Goal: Task Accomplishment & Management: Complete application form

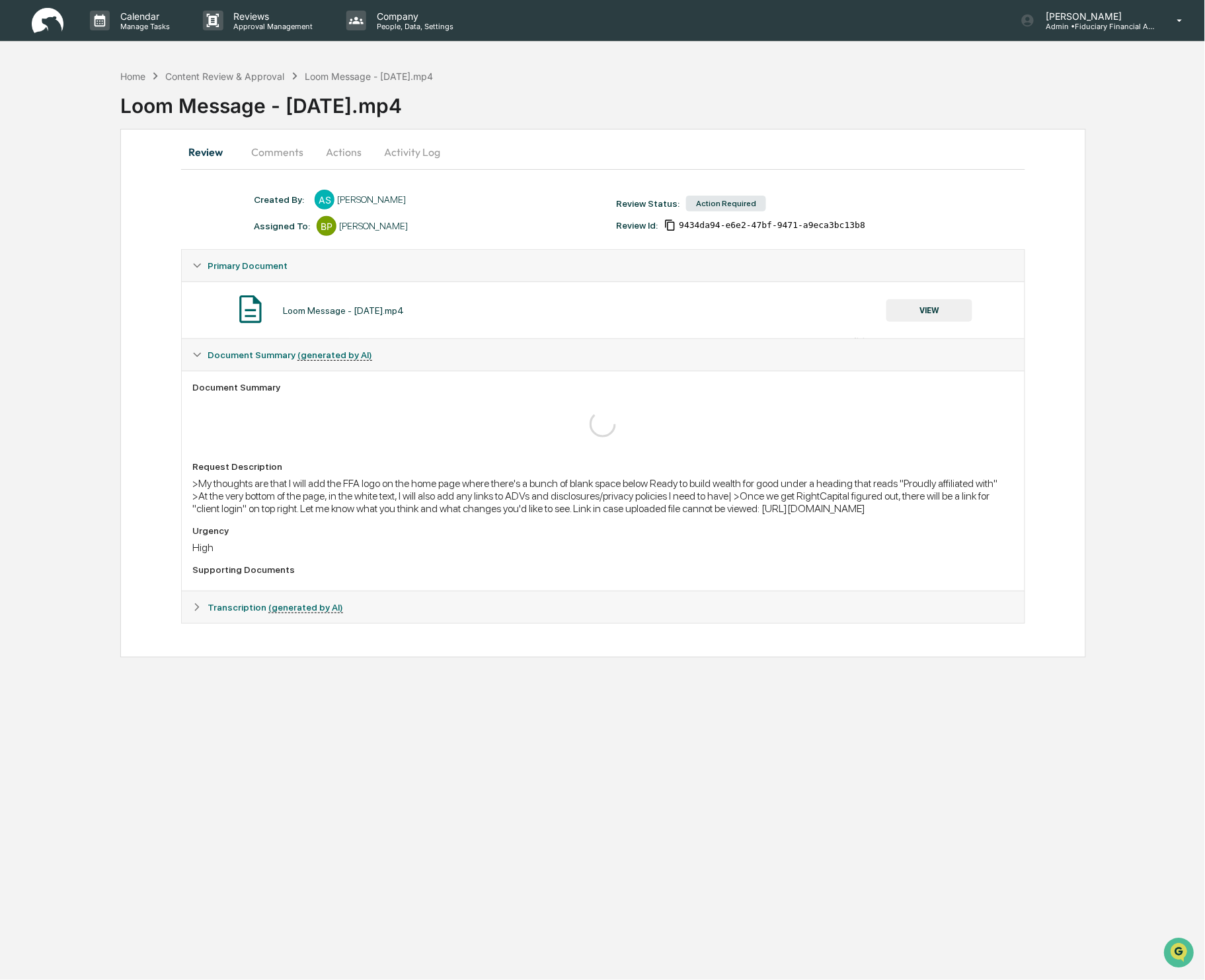
click at [205, 147] on button "Review" at bounding box center [211, 152] width 59 height 32
click at [134, 77] on div "Home" at bounding box center [132, 76] width 25 height 11
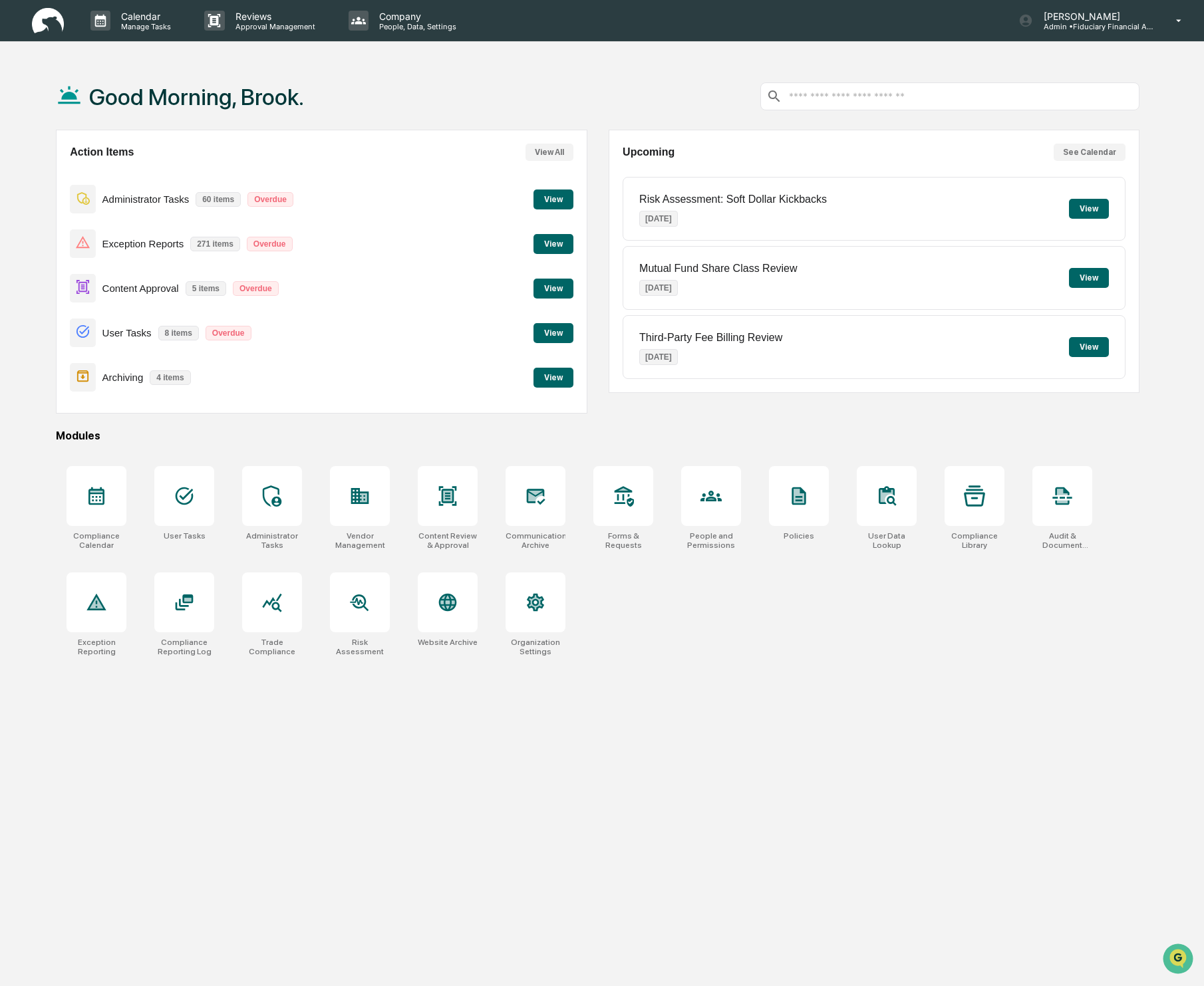
click at [545, 285] on button "View" at bounding box center [554, 289] width 40 height 20
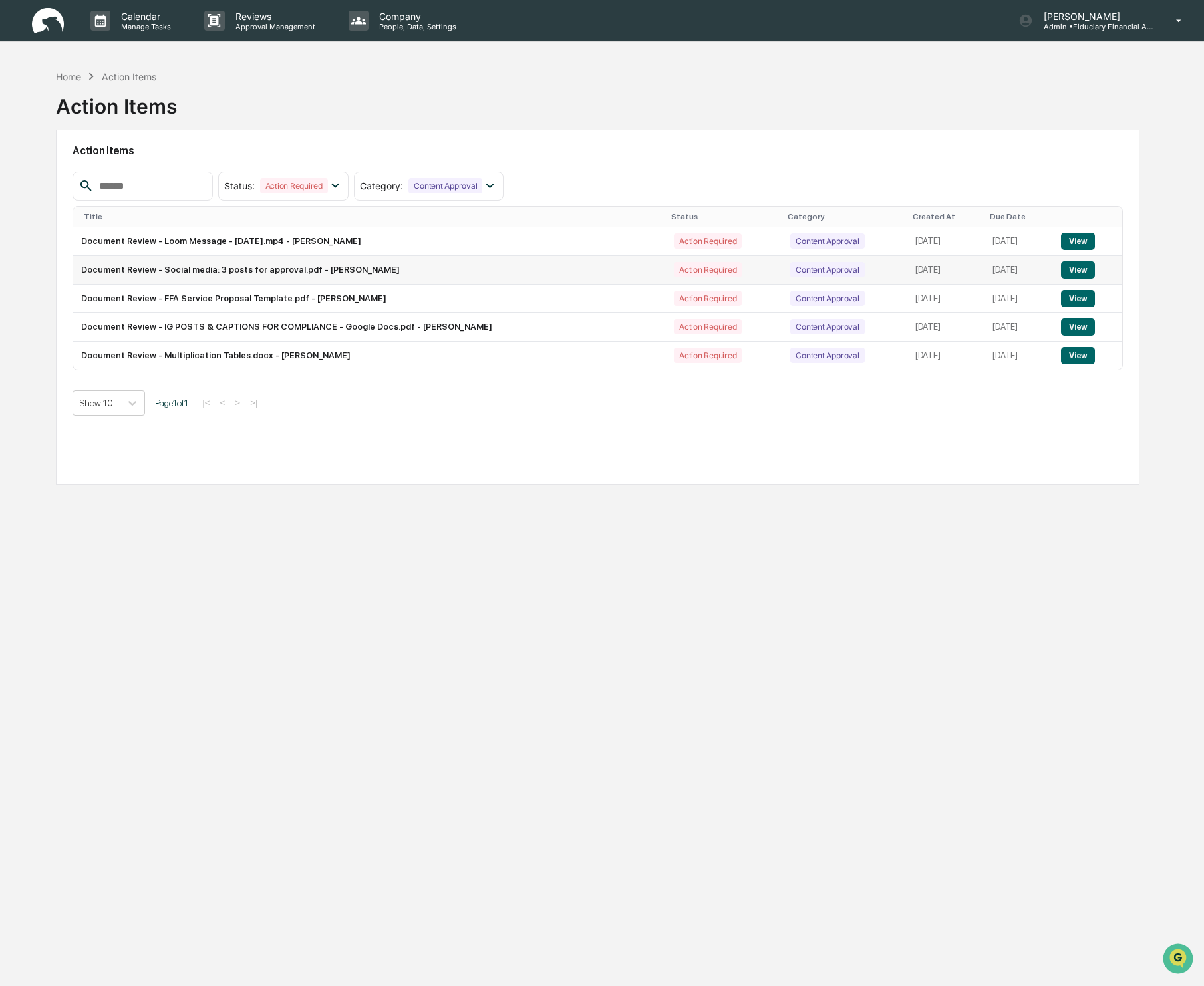
click at [1079, 275] on button "View" at bounding box center [1078, 270] width 34 height 17
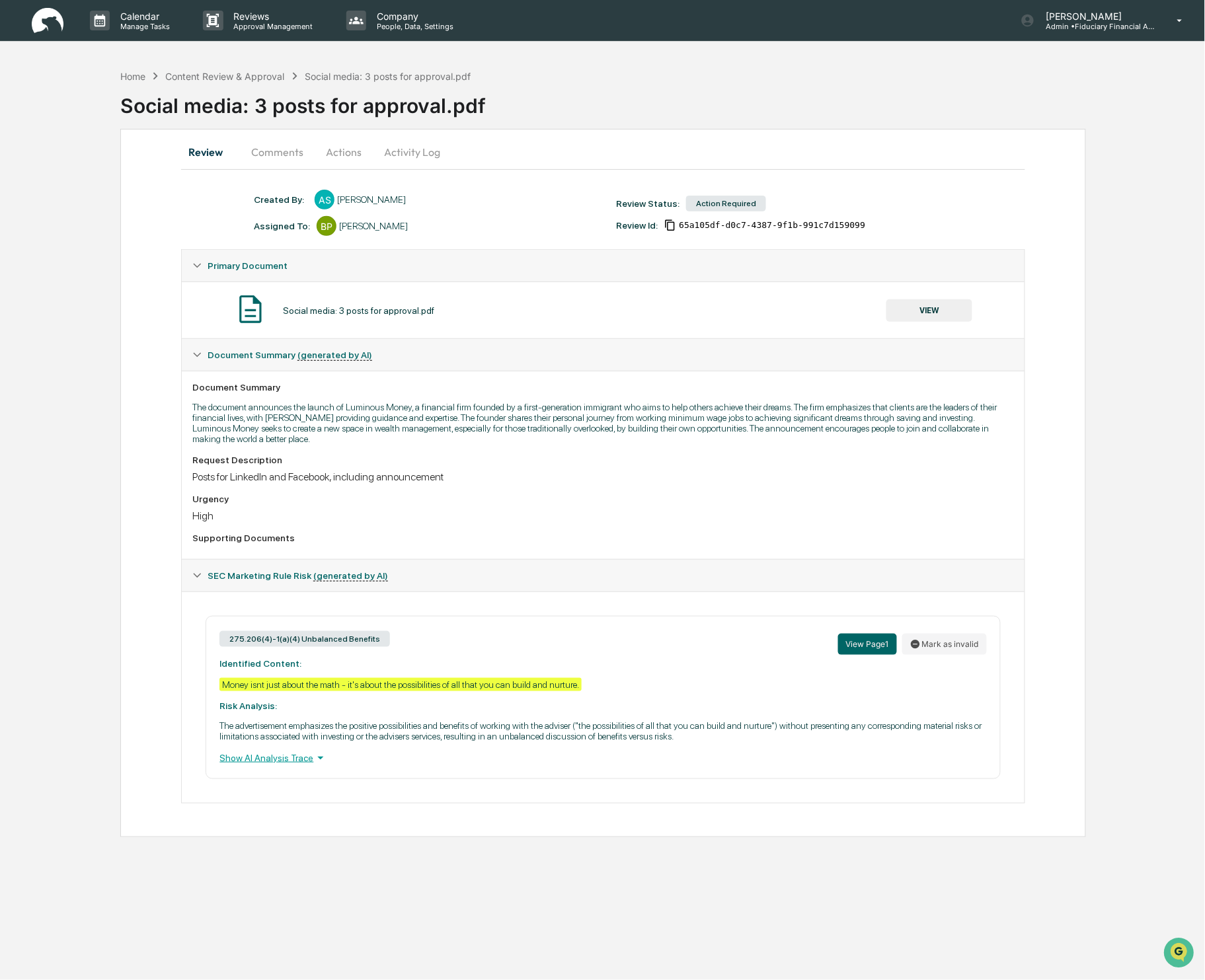
click at [283, 157] on button "Comments" at bounding box center [278, 152] width 74 height 32
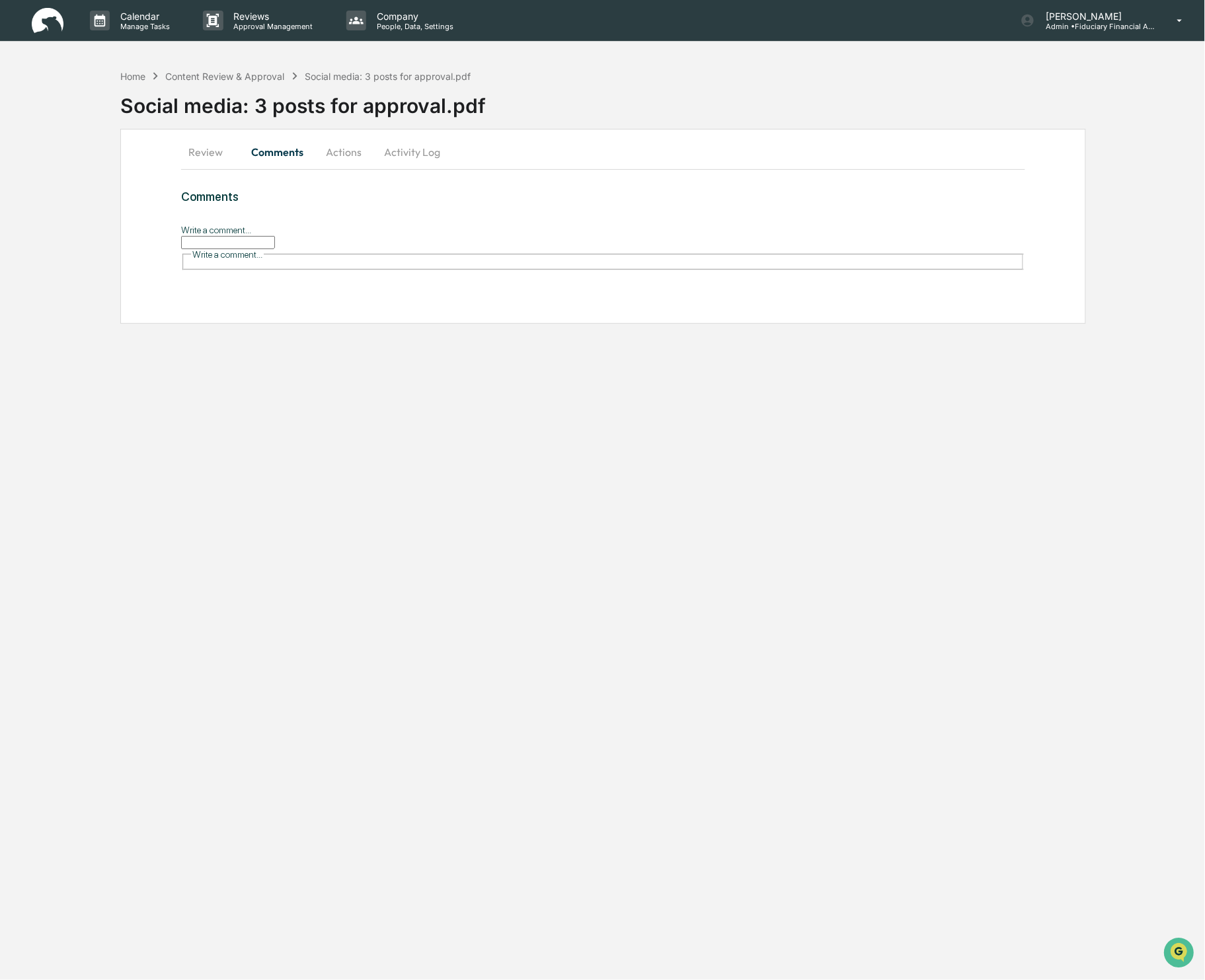
click at [210, 159] on button "Review" at bounding box center [211, 152] width 59 height 32
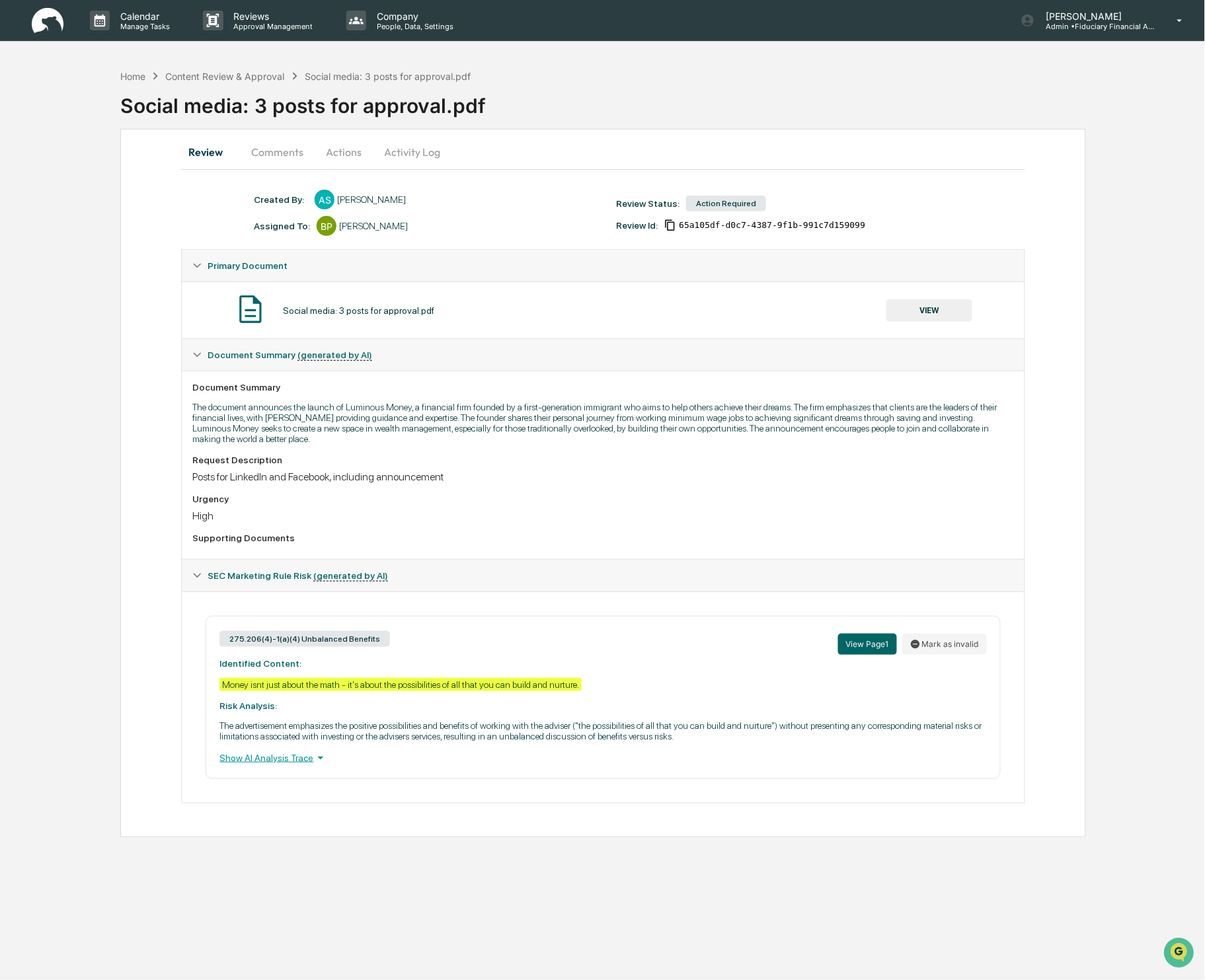
click at [927, 306] on button "VIEW" at bounding box center [929, 311] width 86 height 23
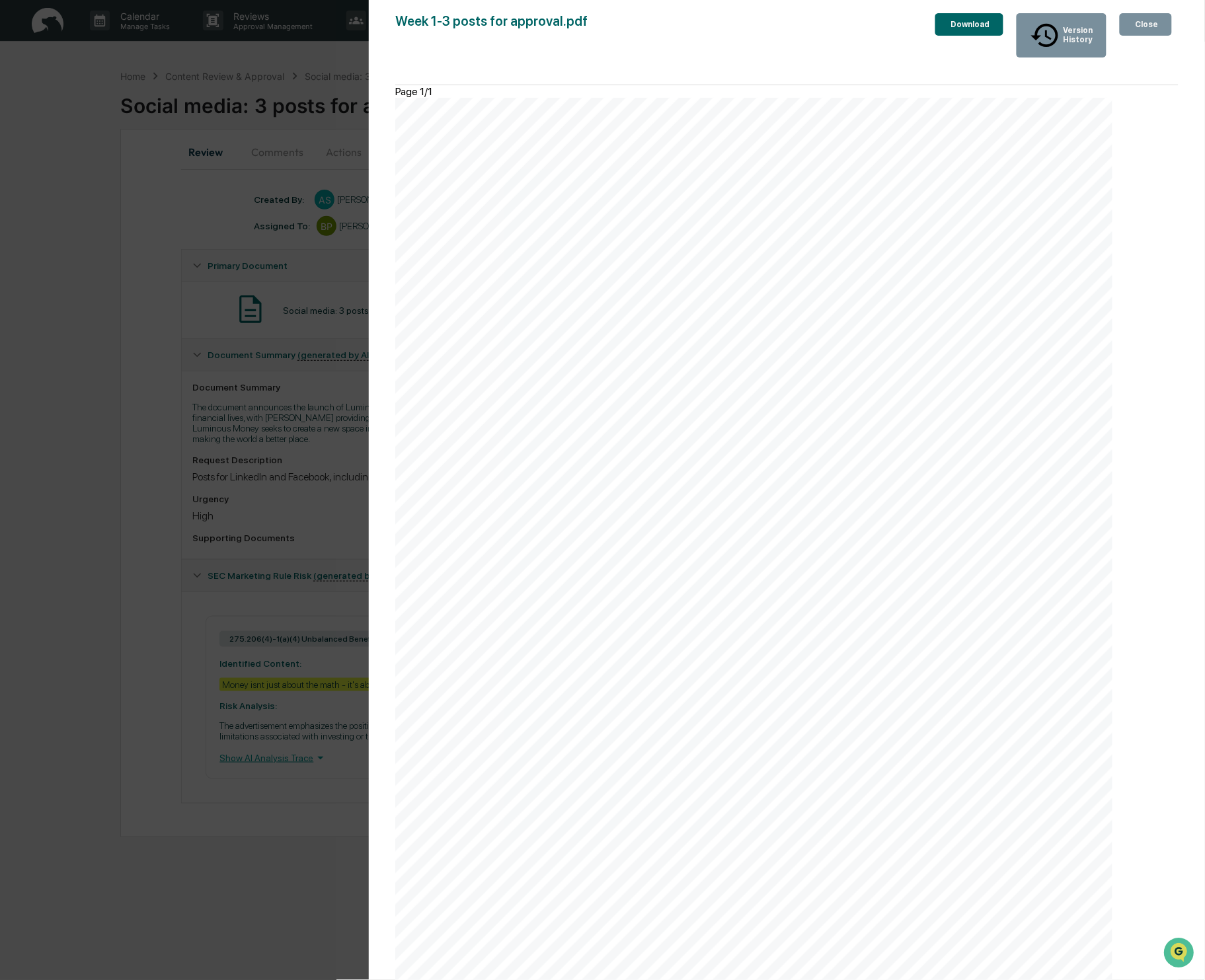
drag, startPoint x: 1156, startPoint y: 20, endPoint x: 1142, endPoint y: 35, distance: 20.5
click at [1156, 20] on div "Close" at bounding box center [1146, 24] width 25 height 9
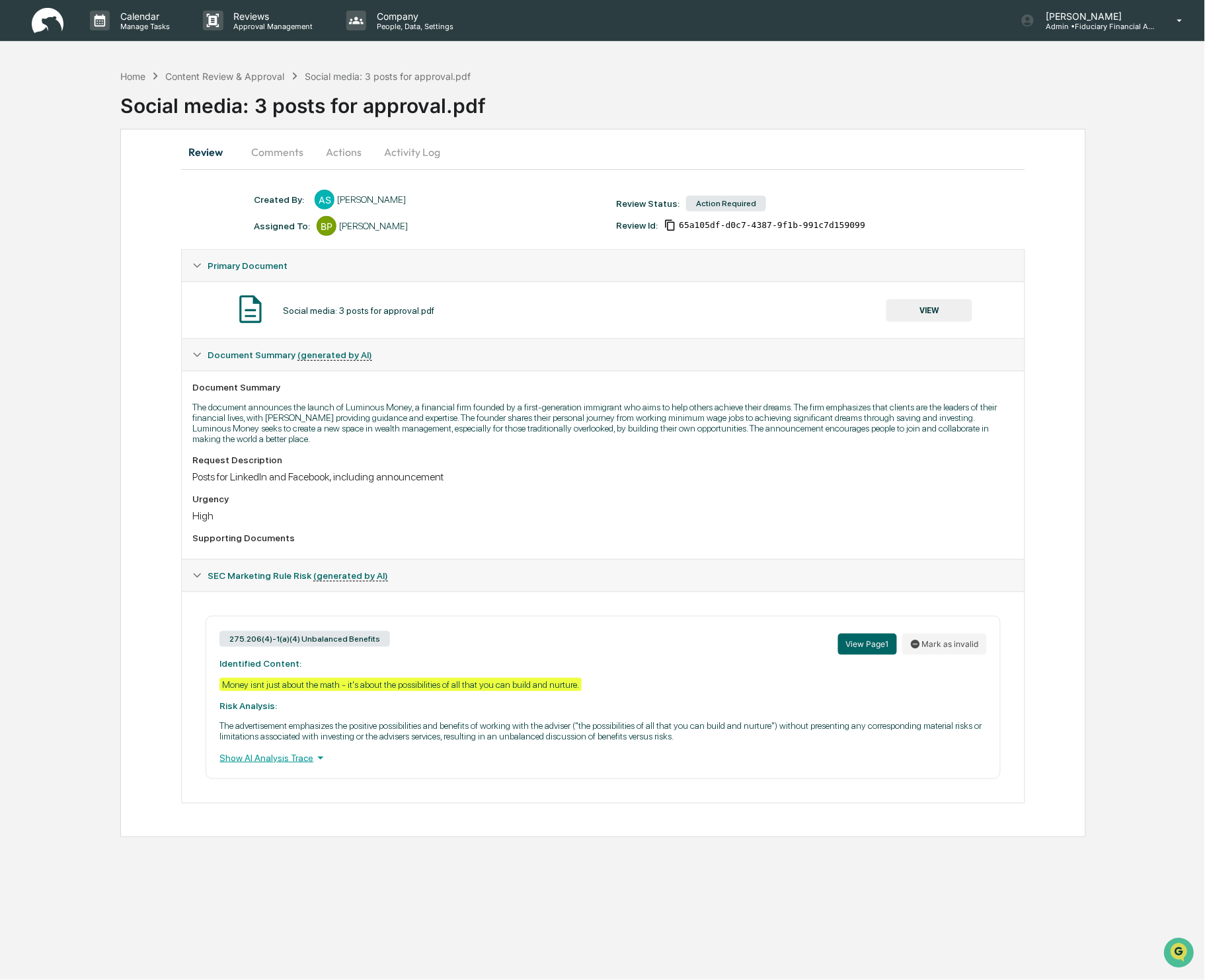
click at [273, 156] on button "Comments" at bounding box center [278, 152] width 74 height 32
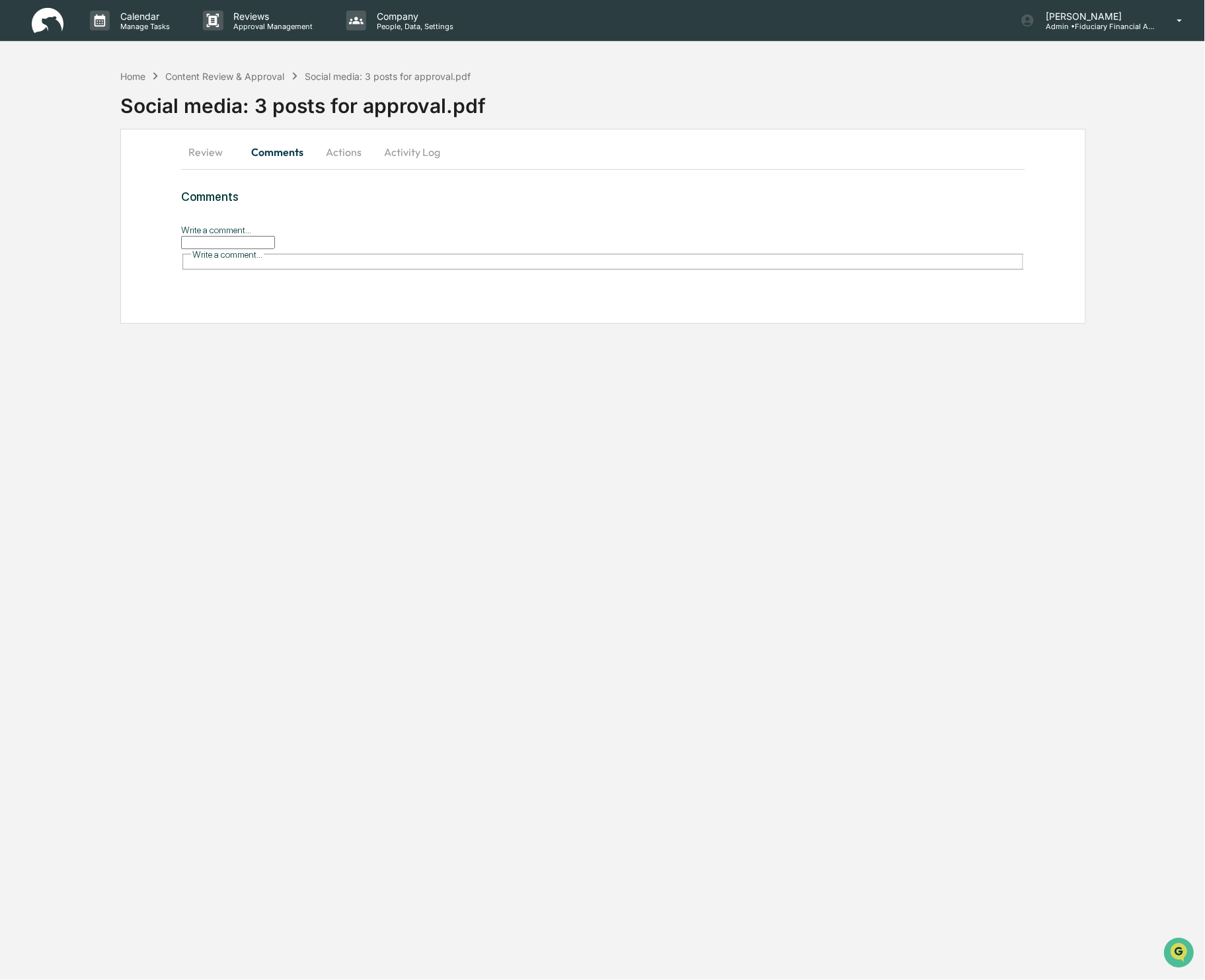
click at [234, 249] on input "Write a comment..." at bounding box center [228, 242] width 94 height 13
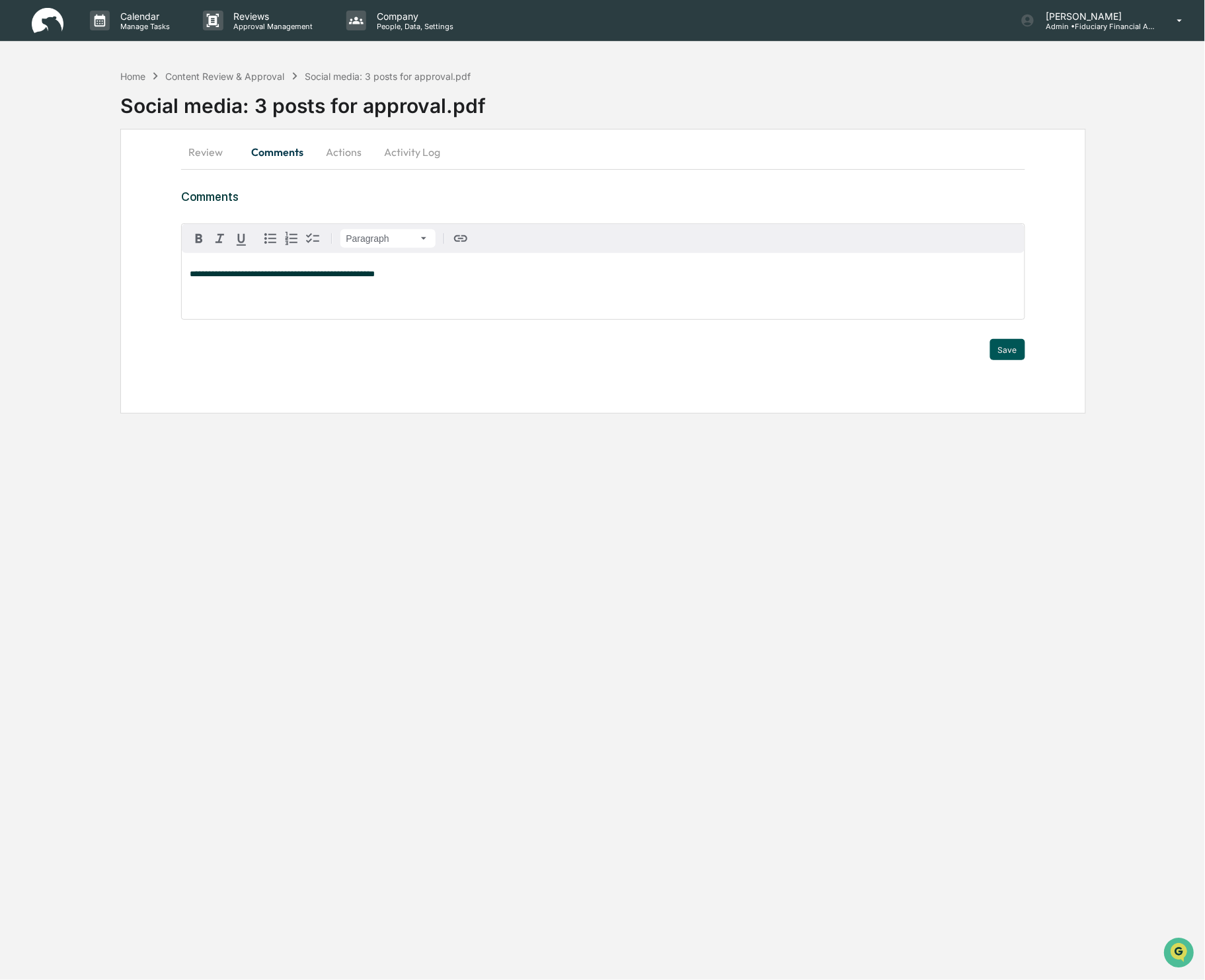
click at [998, 343] on button "Save" at bounding box center [1007, 350] width 35 height 21
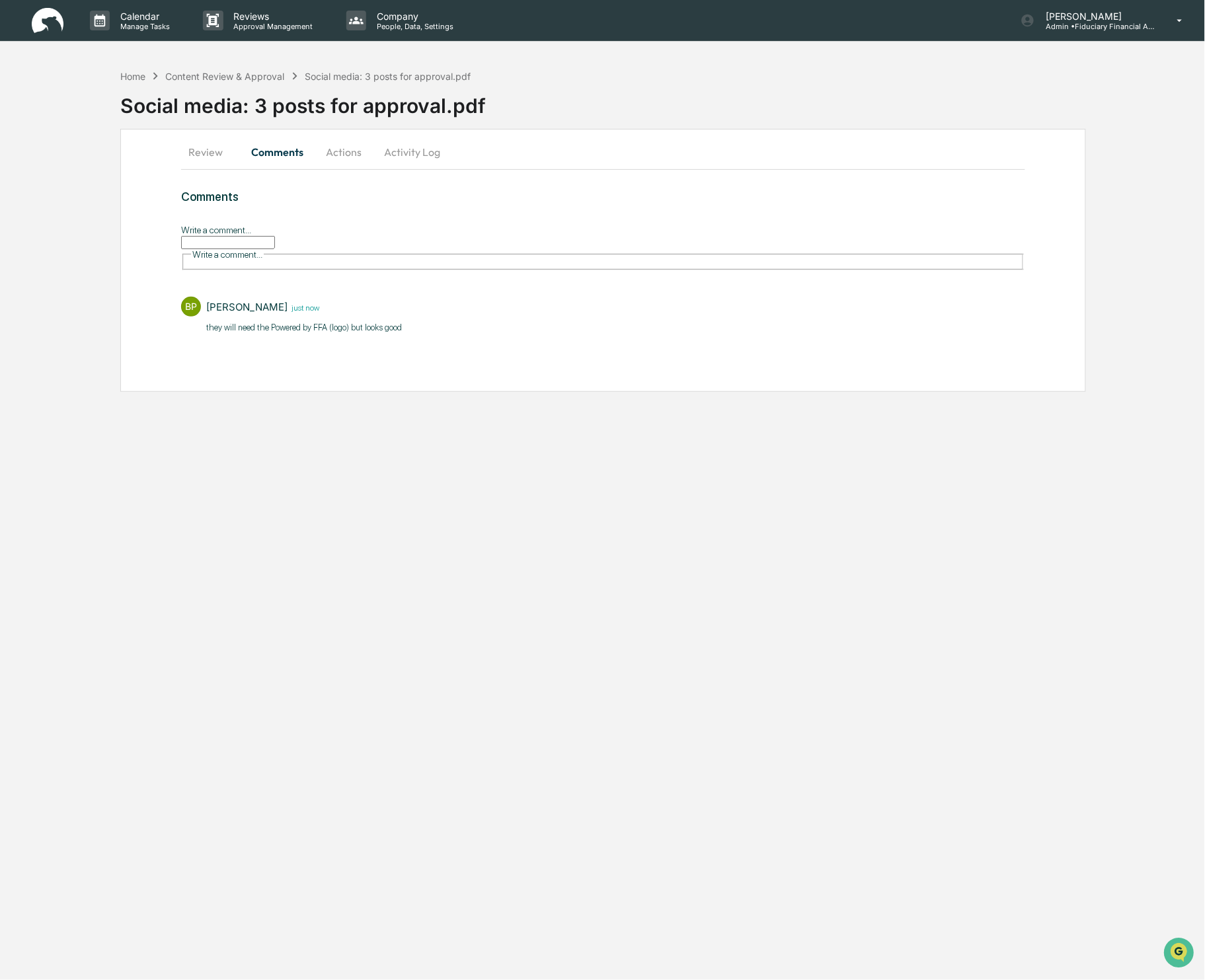
click at [193, 148] on button "Review" at bounding box center [211, 152] width 59 height 32
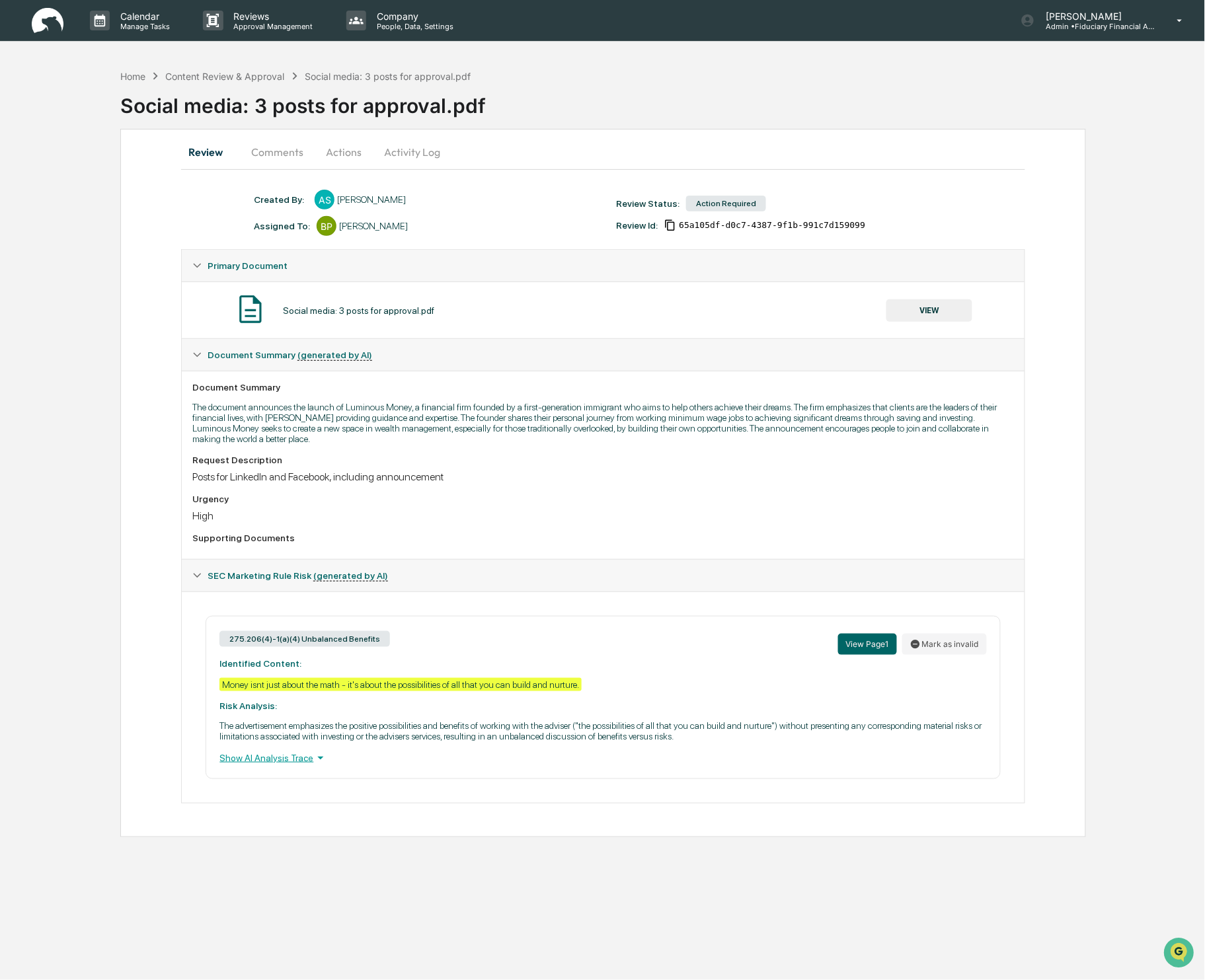
click at [940, 310] on button "VIEW" at bounding box center [929, 311] width 86 height 23
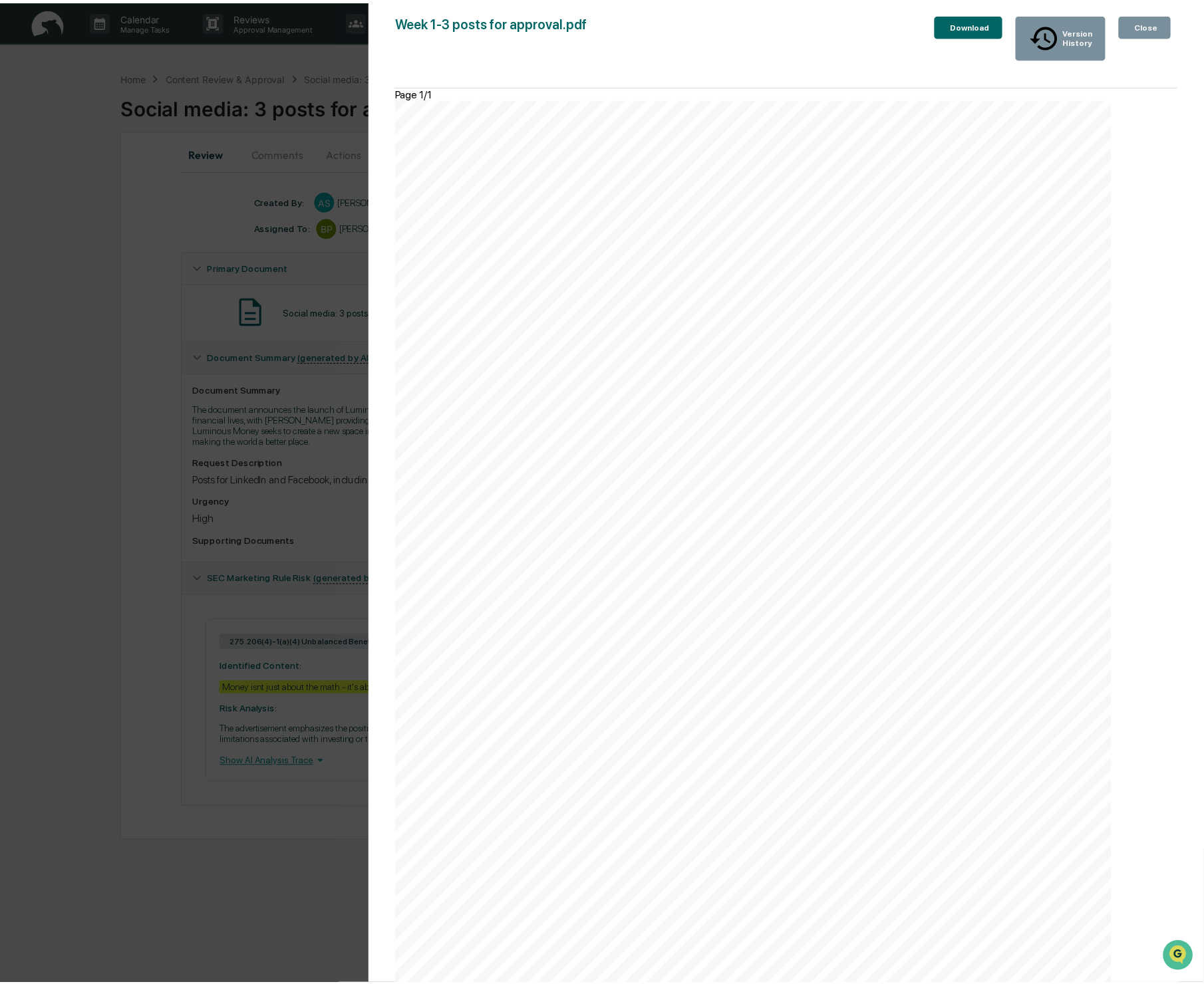
scroll to position [44, 0]
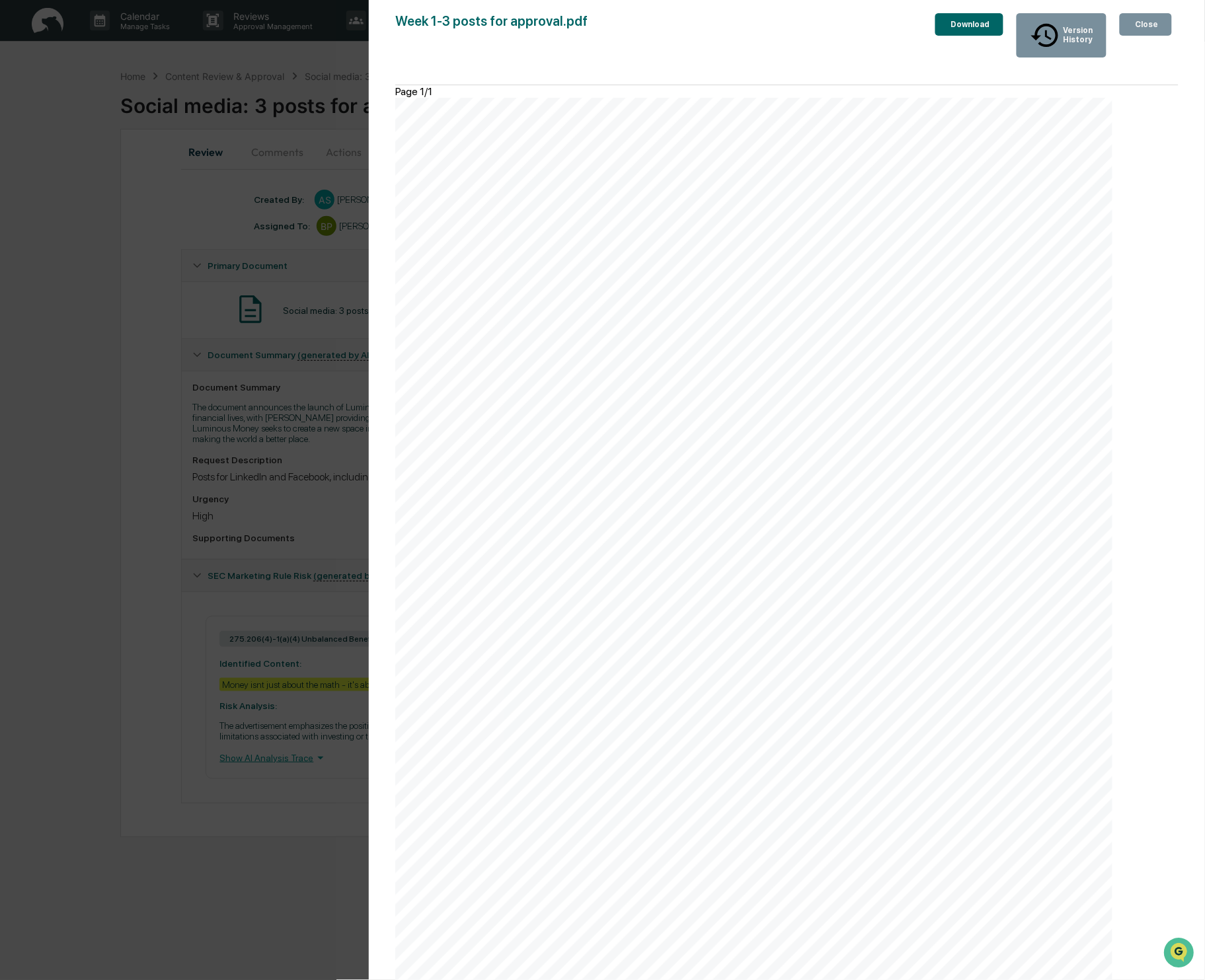
click at [1143, 24] on div "Close" at bounding box center [1146, 24] width 25 height 9
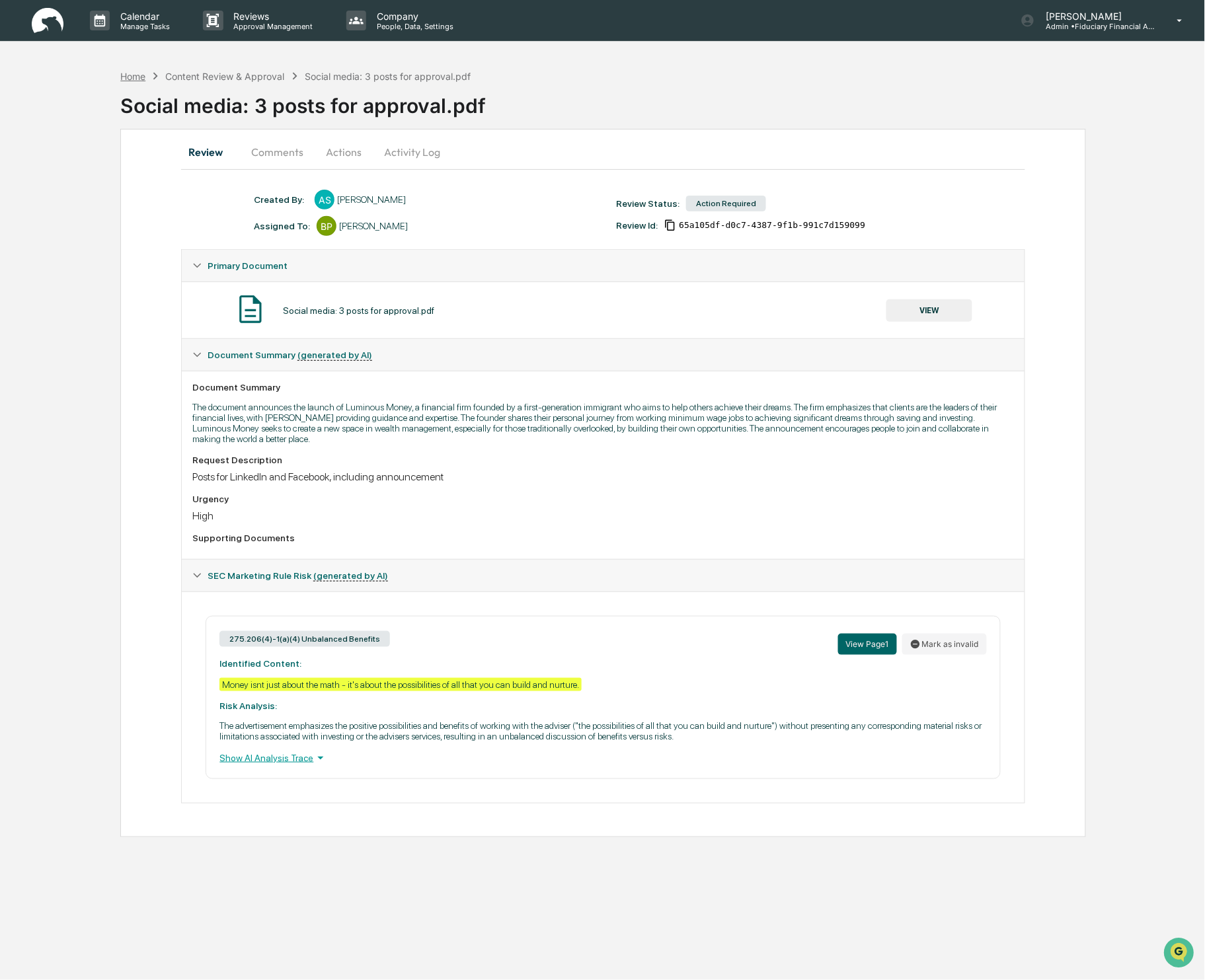
click at [131, 72] on div "Home" at bounding box center [132, 76] width 25 height 11
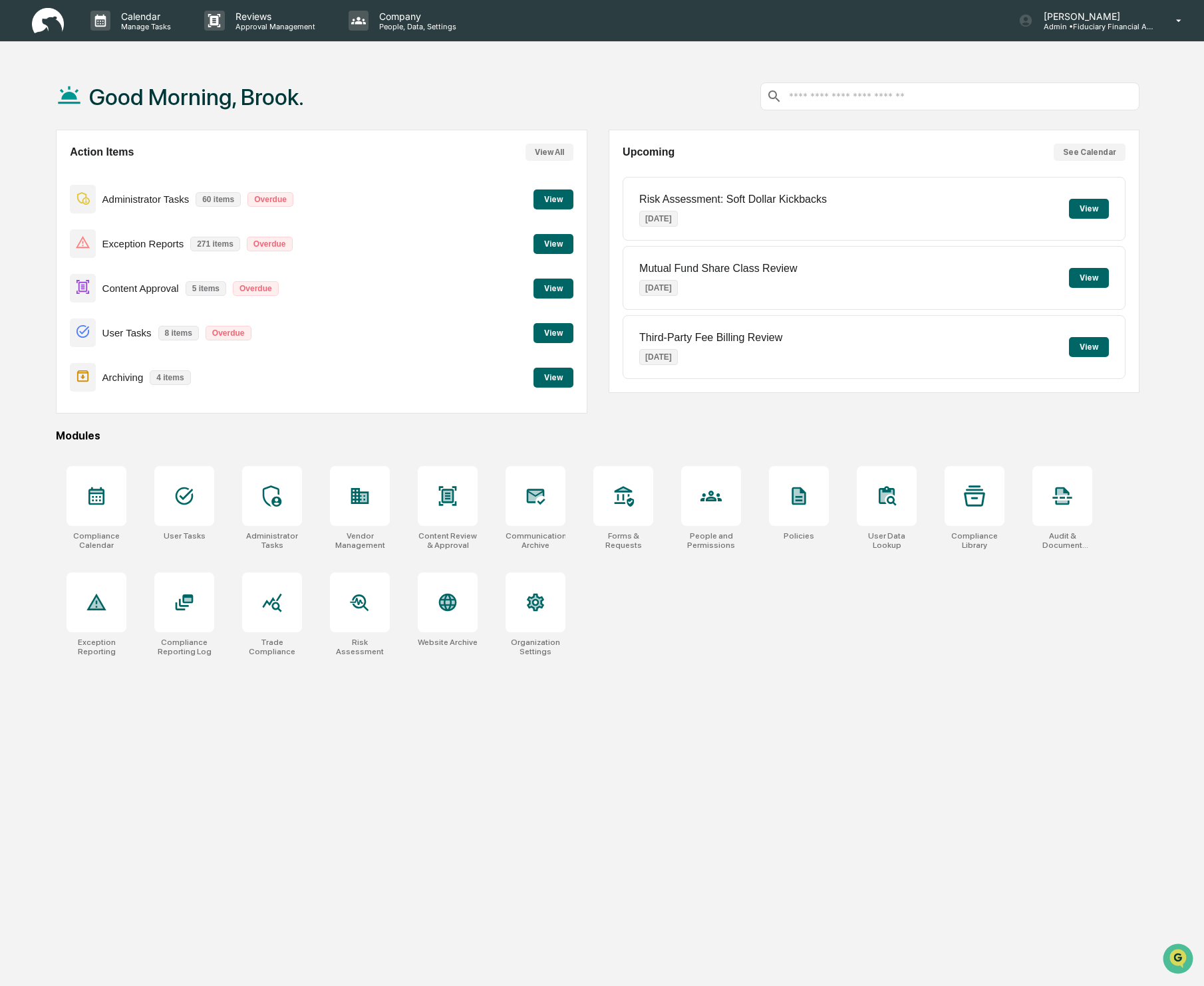
click at [570, 295] on button "View" at bounding box center [554, 289] width 40 height 20
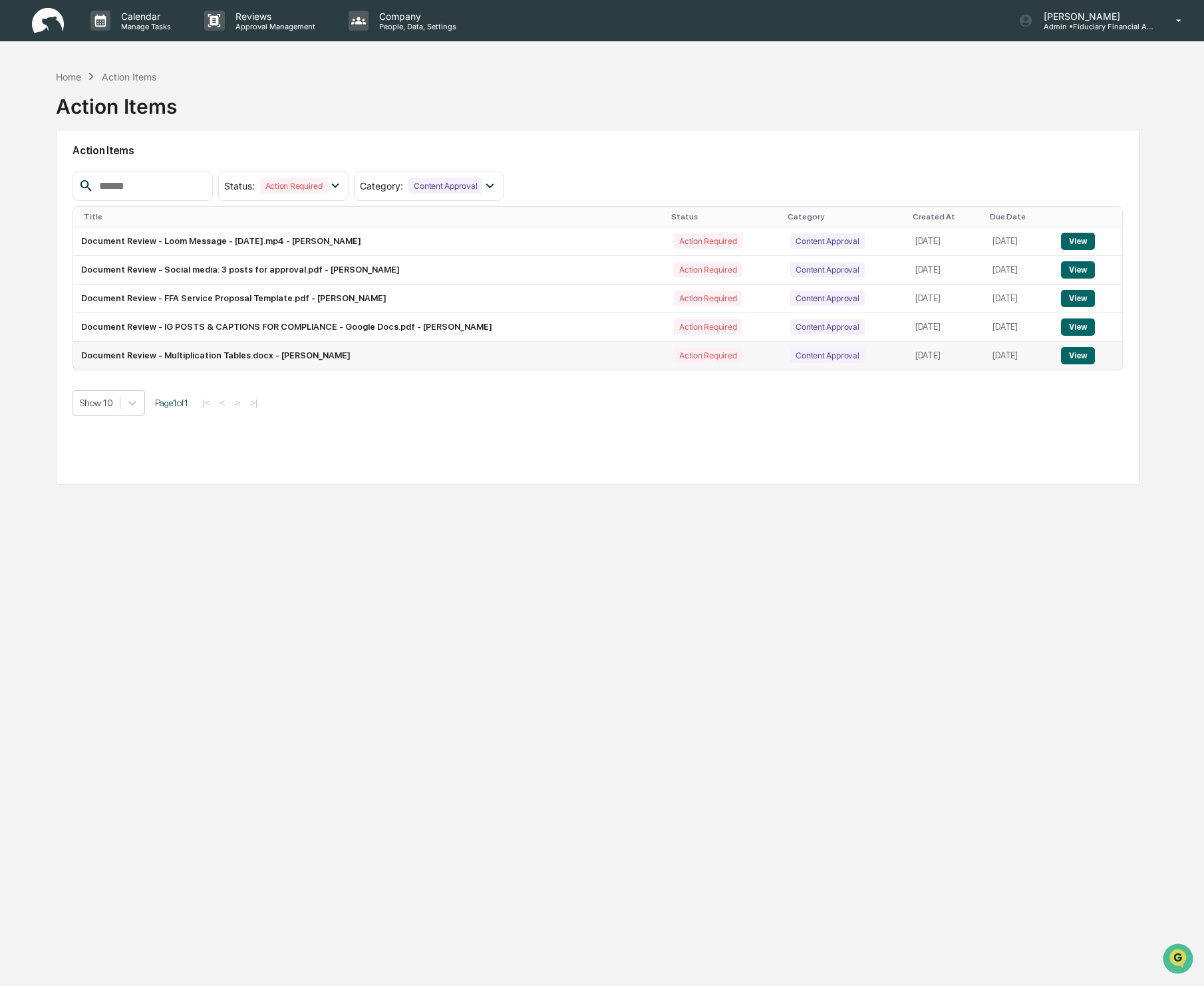
click at [1086, 356] on button "View" at bounding box center [1078, 356] width 34 height 17
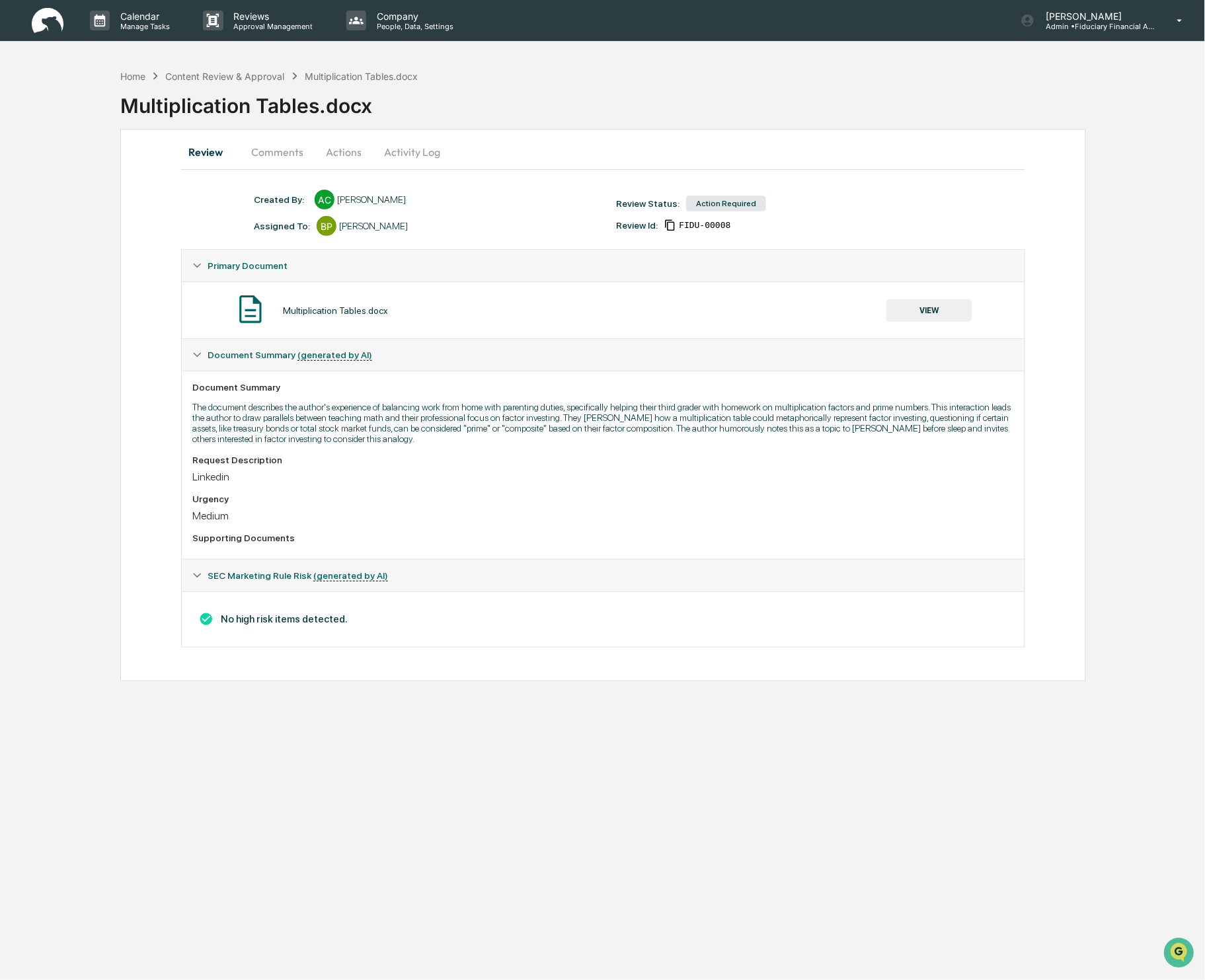
click at [930, 305] on button "VIEW" at bounding box center [929, 311] width 86 height 23
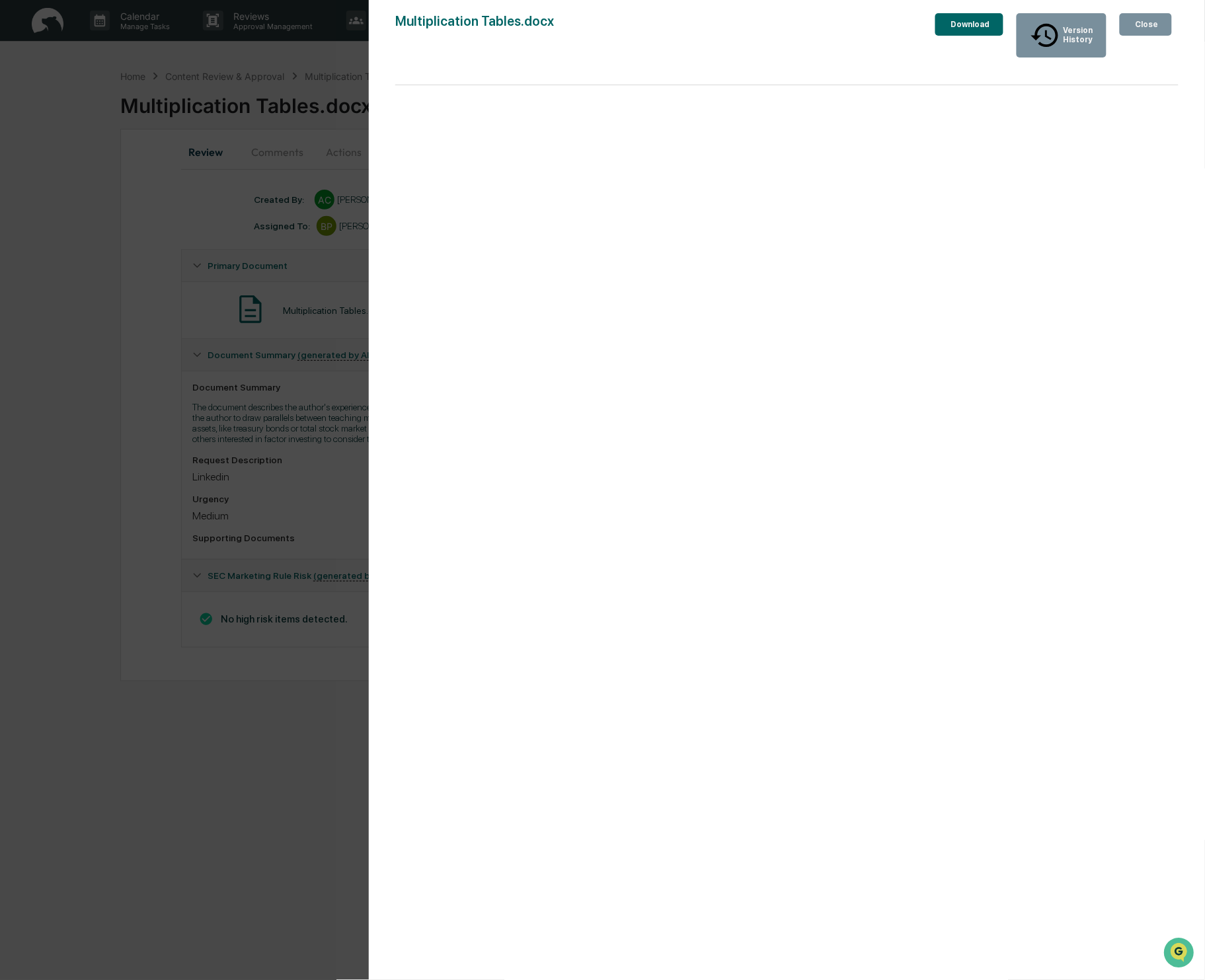
click at [1163, 9] on div "Version History [DATE] 10:58 PM [PERSON_NAME] Multiplication Tables.docx Close …" at bounding box center [787, 503] width 836 height 1007
click at [1156, 25] on div "Close" at bounding box center [1146, 24] width 25 height 9
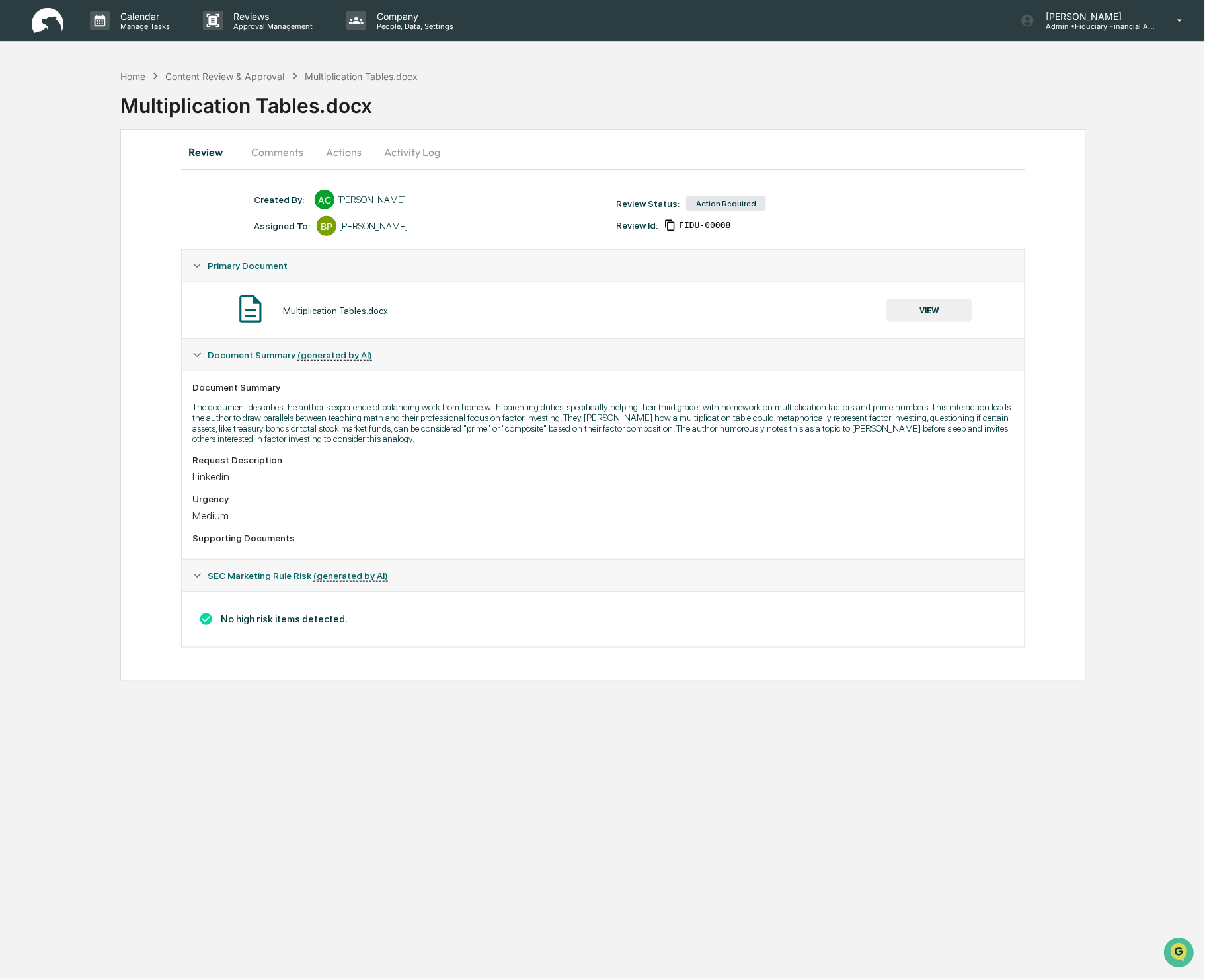
click at [361, 156] on button "Actions" at bounding box center [343, 152] width 59 height 32
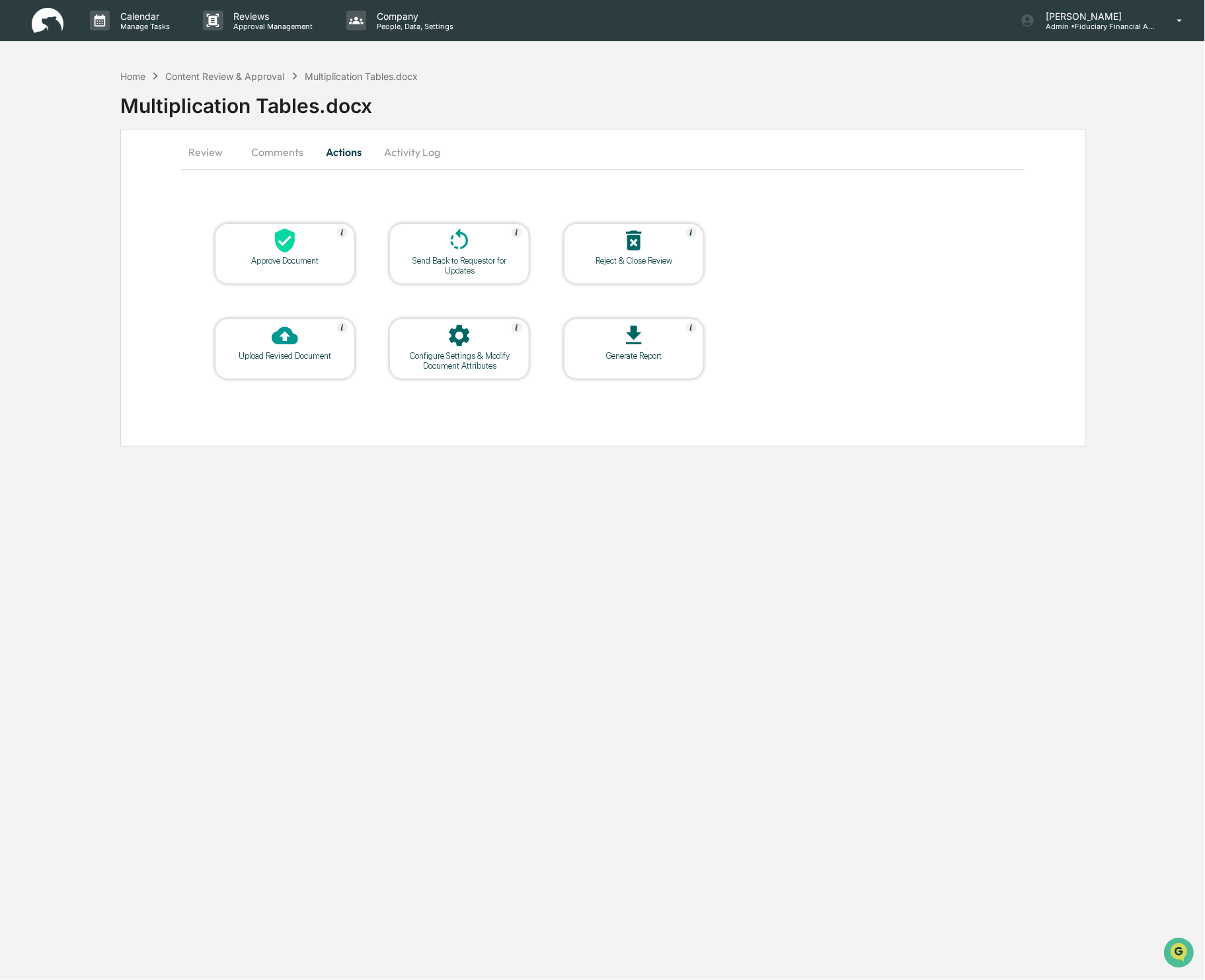
click at [325, 240] on div at bounding box center [285, 241] width 132 height 28
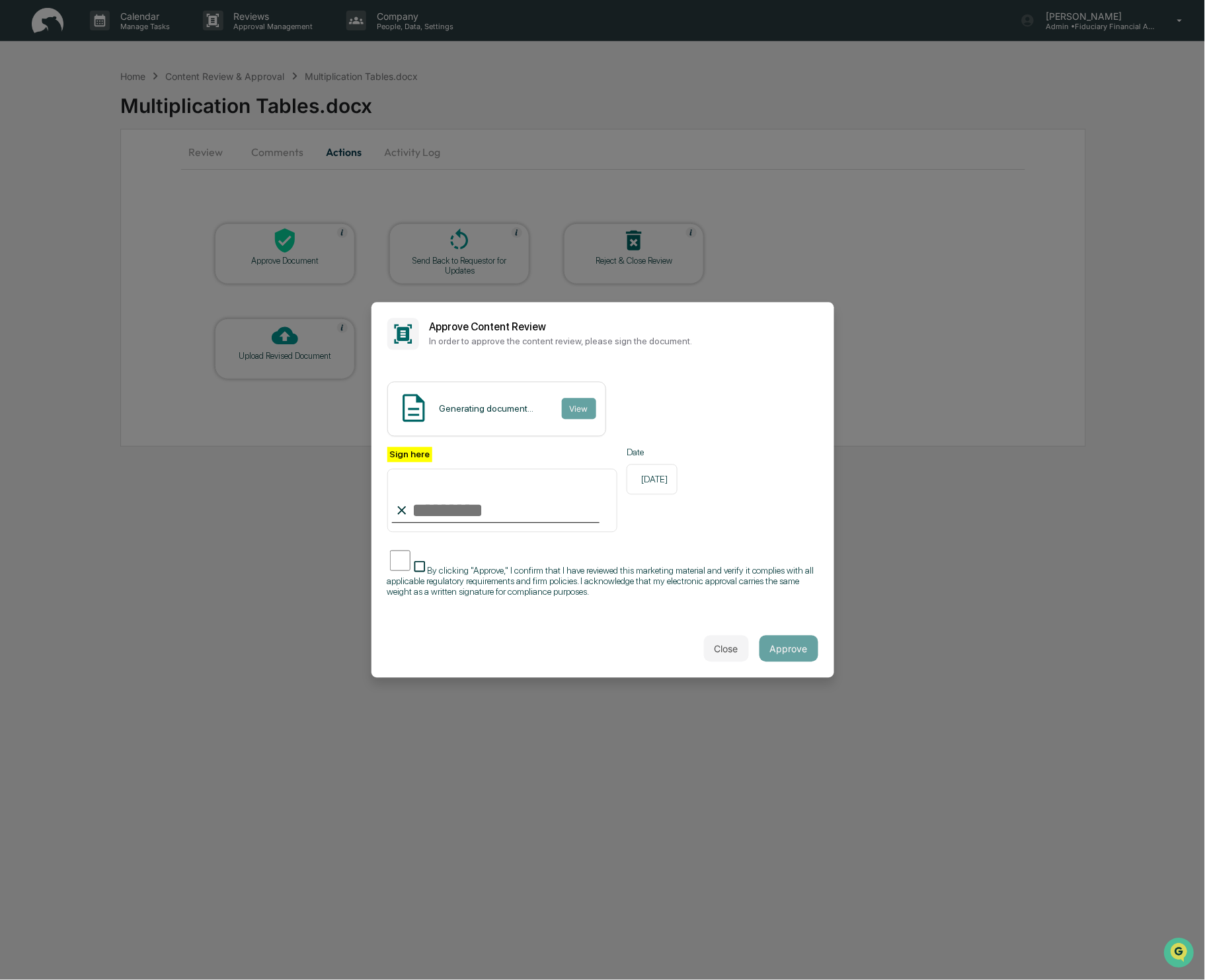
type input "**********"
click at [808, 650] on button "Approve" at bounding box center [789, 649] width 59 height 26
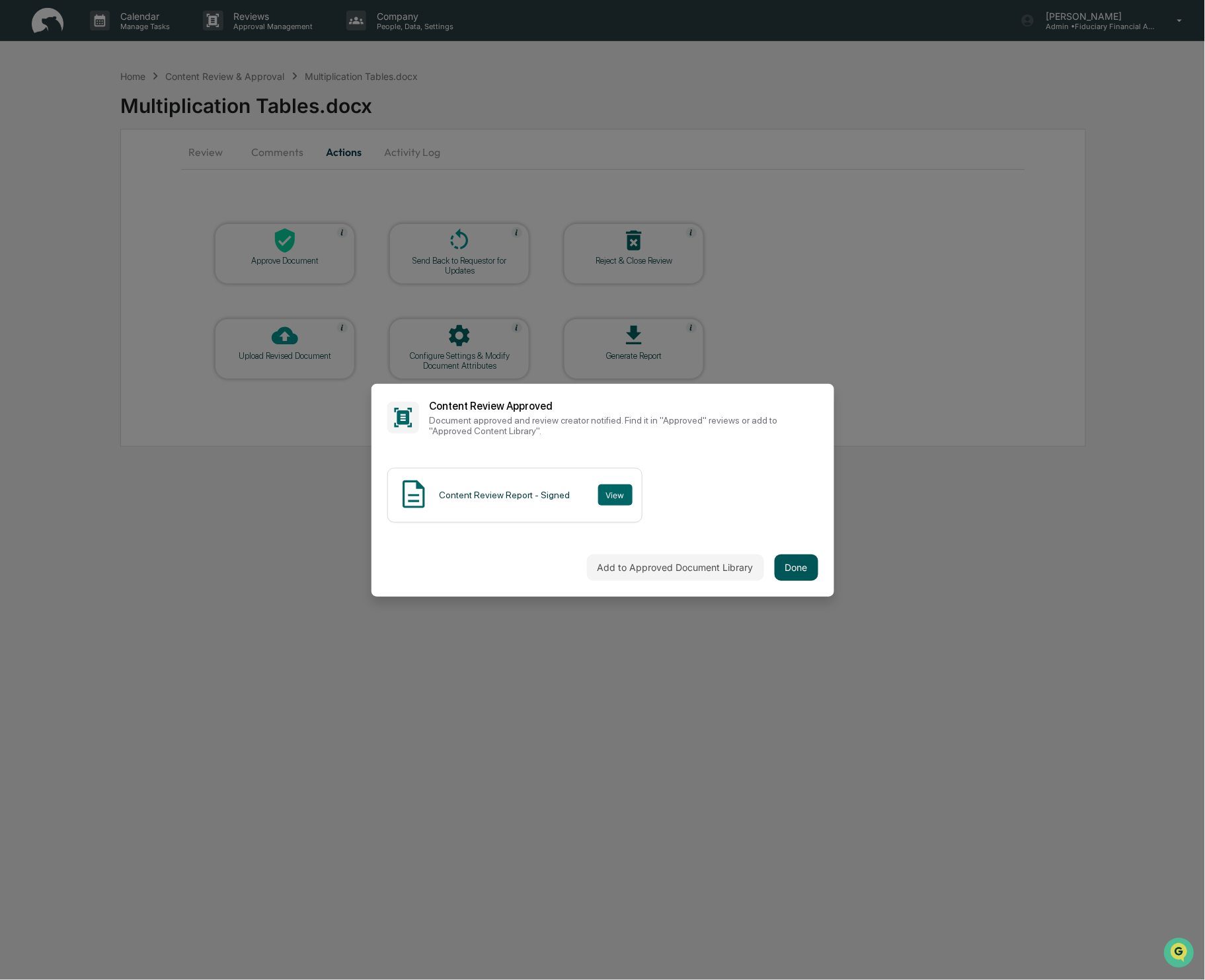
click at [801, 574] on button "Done" at bounding box center [796, 567] width 44 height 26
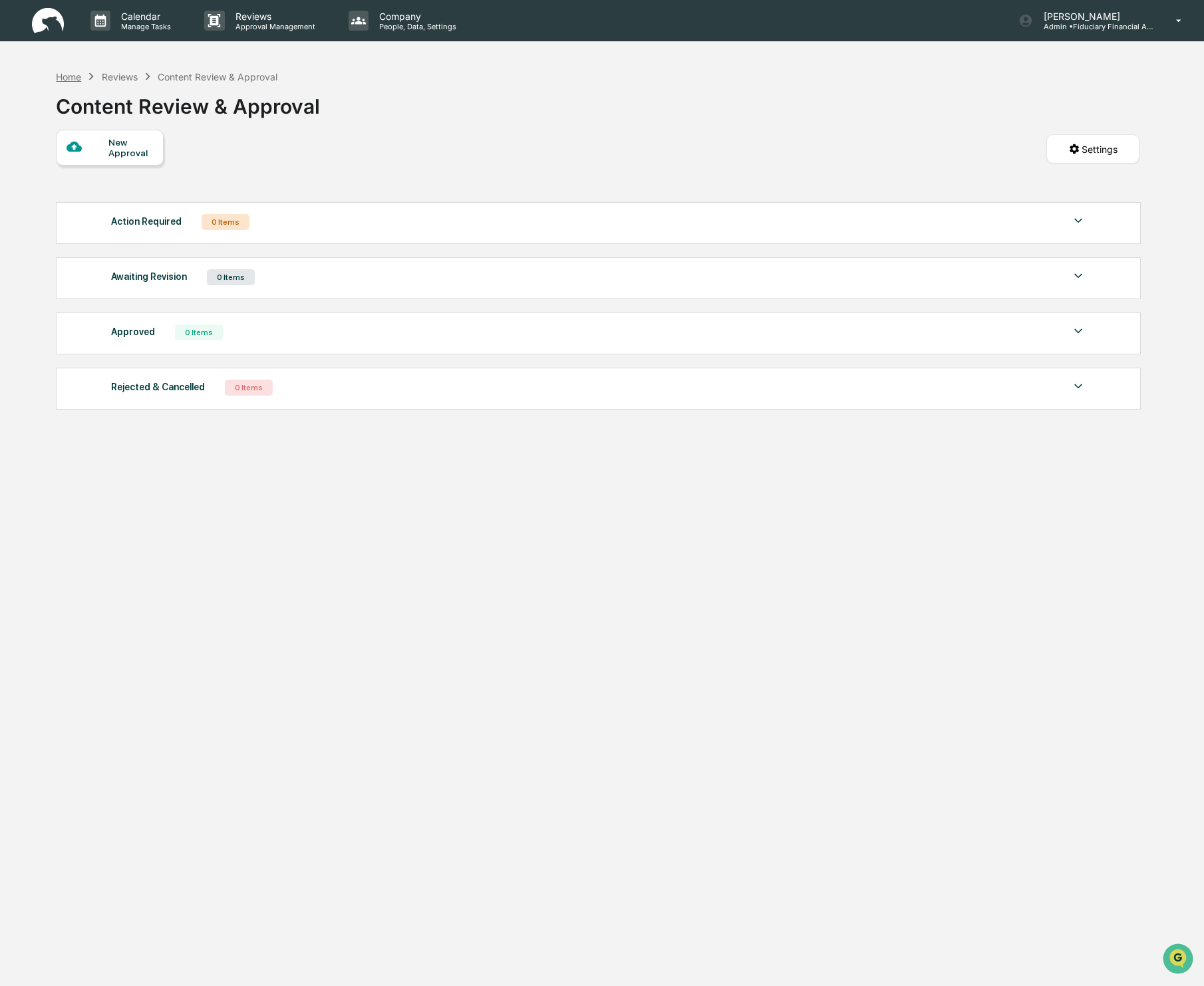
click at [71, 77] on div "Home" at bounding box center [68, 77] width 25 height 11
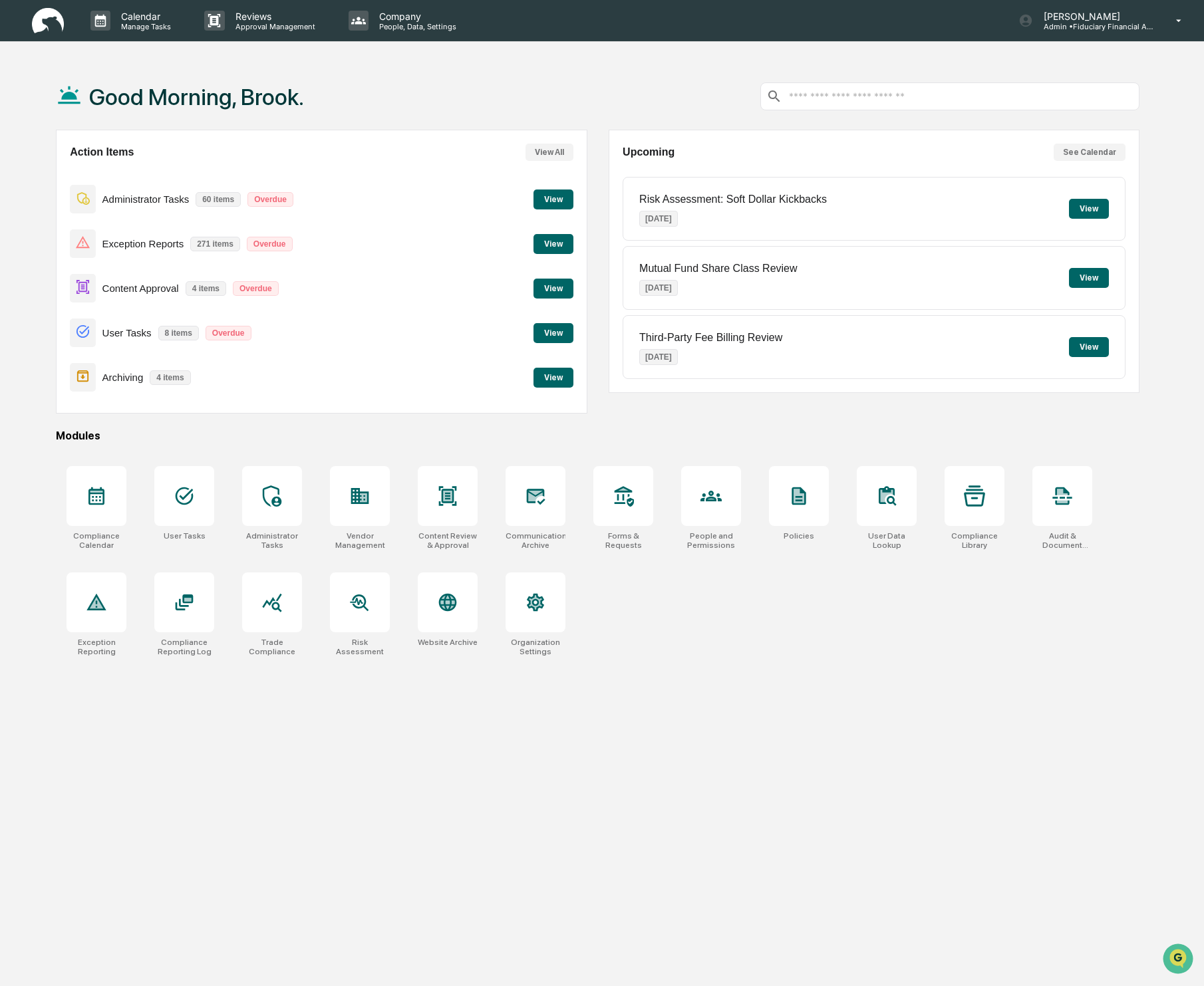
click at [566, 288] on button "View" at bounding box center [554, 289] width 40 height 20
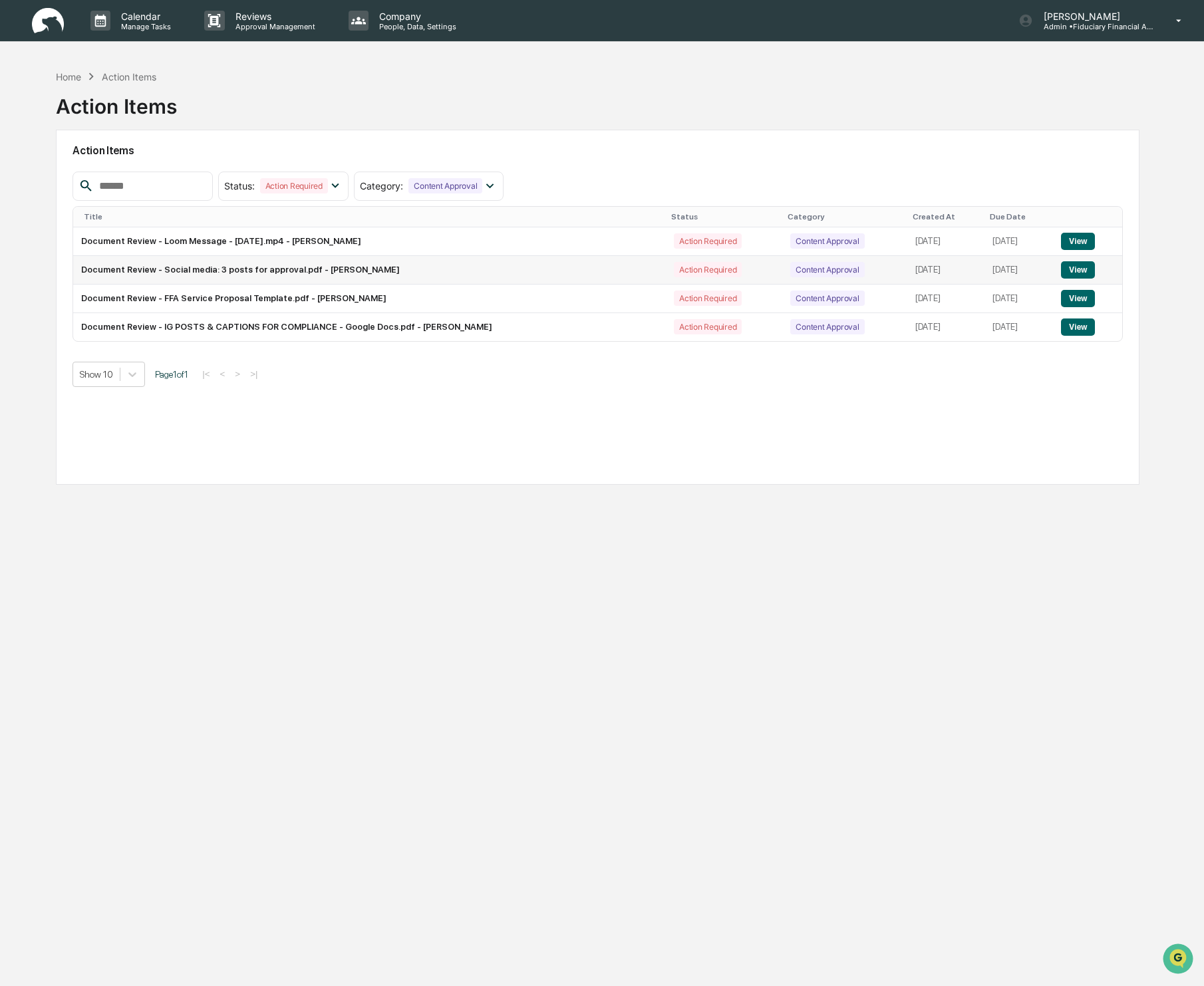
click at [1085, 265] on button "View" at bounding box center [1078, 270] width 34 height 17
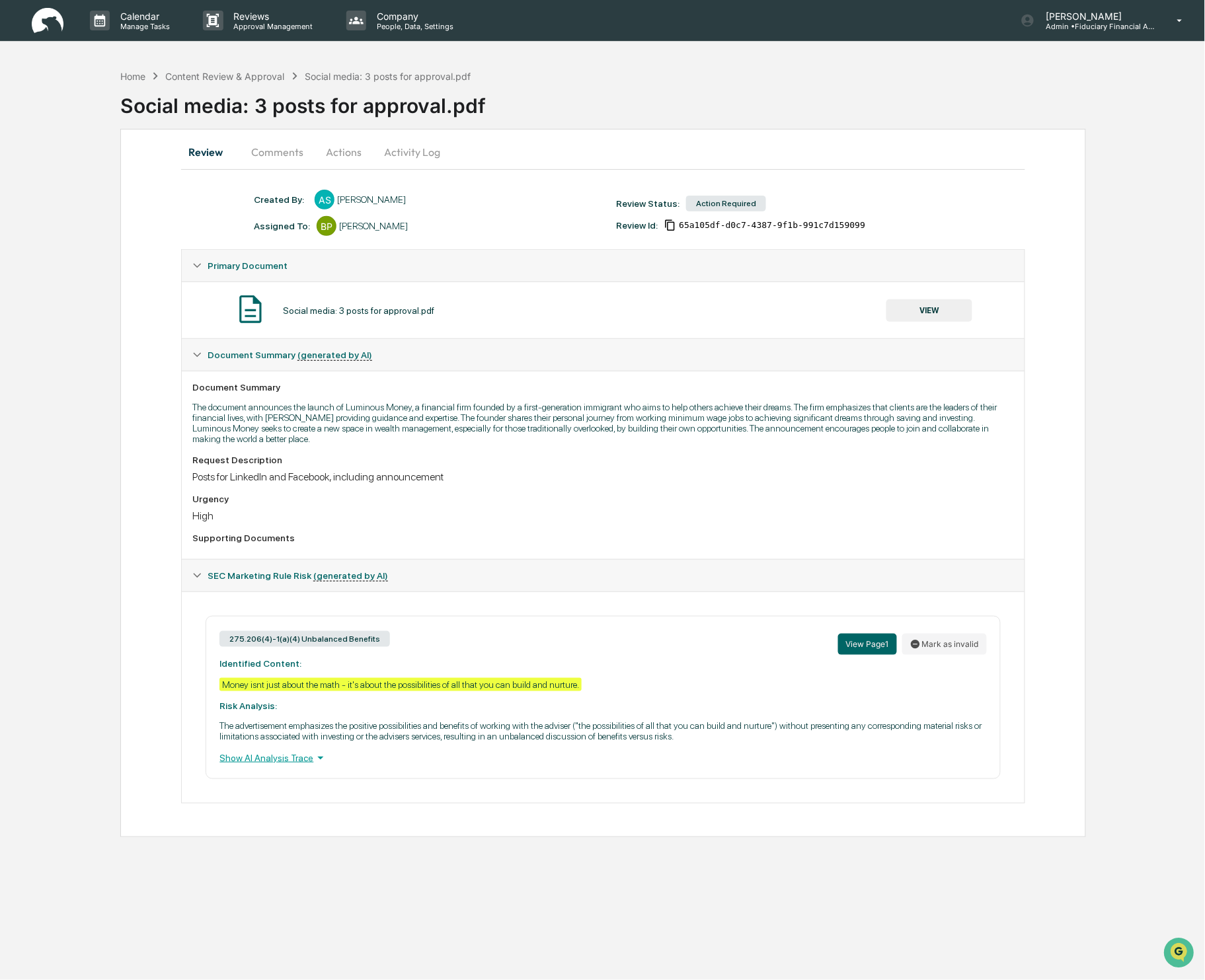
click at [349, 147] on button "Actions" at bounding box center [343, 152] width 59 height 32
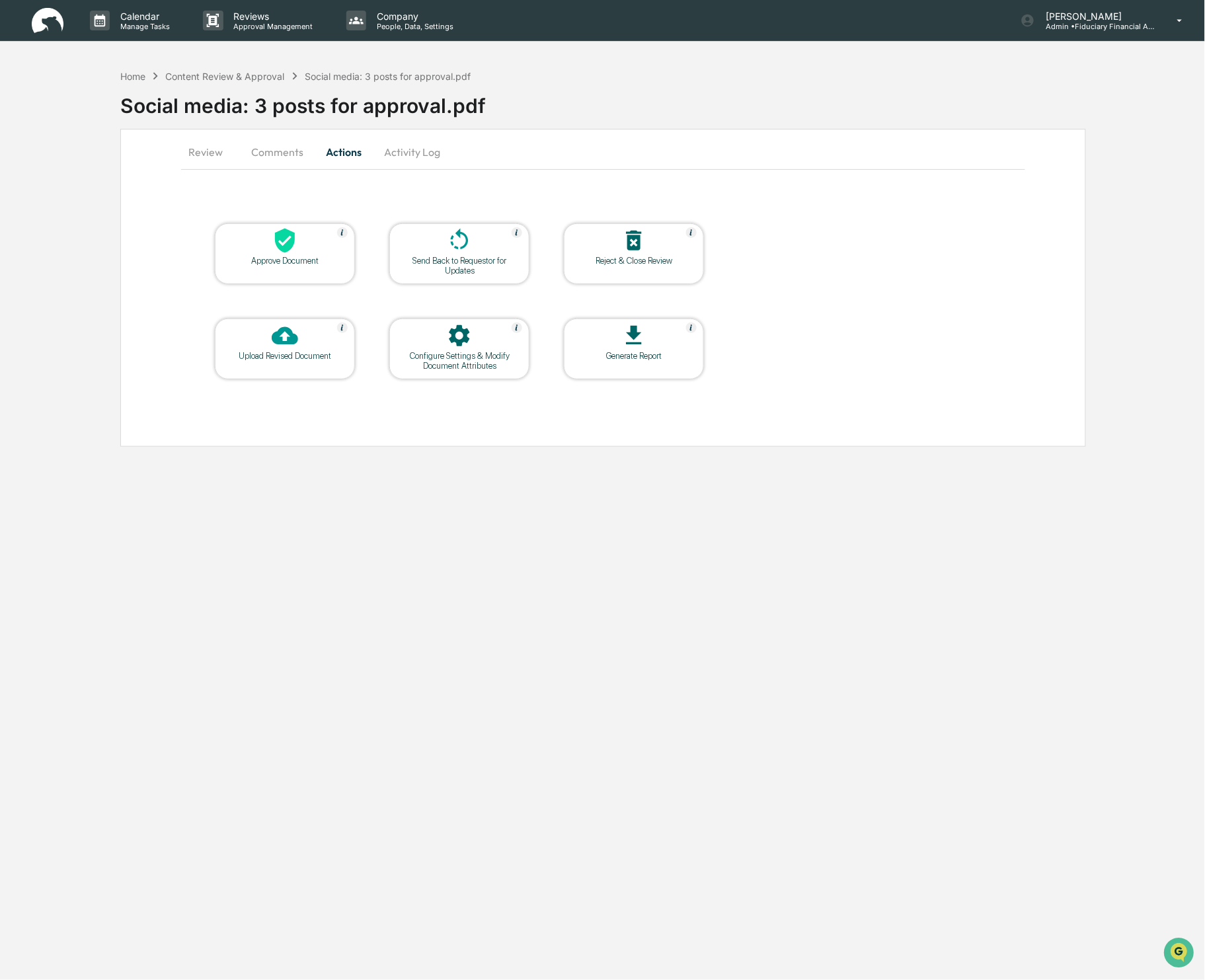
click at [288, 254] on div at bounding box center [285, 241] width 132 height 28
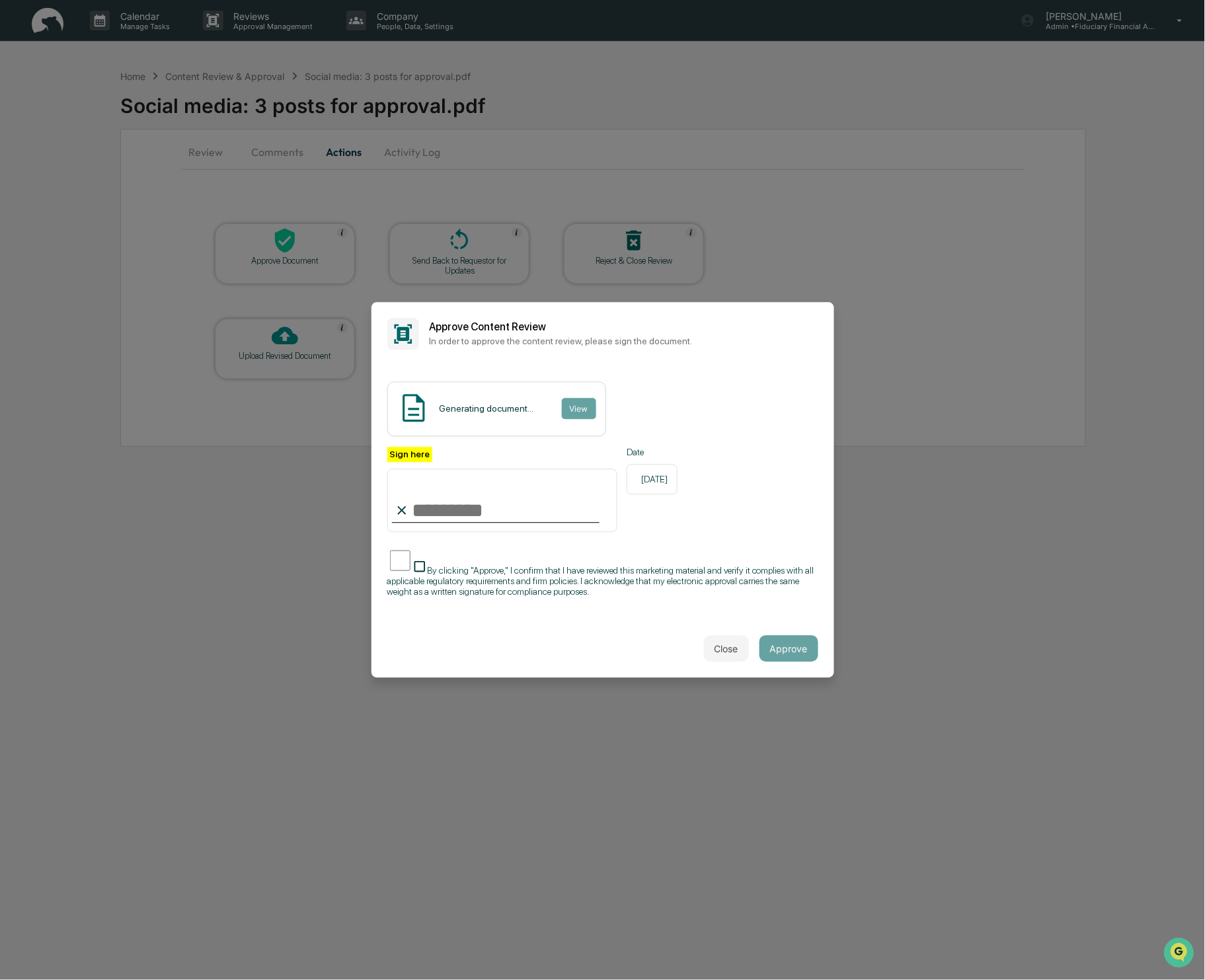
click at [457, 523] on div at bounding box center [496, 523] width 207 height 1
drag, startPoint x: 462, startPoint y: 509, endPoint x: 480, endPoint y: 515, distance: 19.0
click at [462, 510] on input "Sign here" at bounding box center [503, 501] width 231 height 64
type input "**********"
click at [802, 648] on button "Approve" at bounding box center [789, 649] width 59 height 26
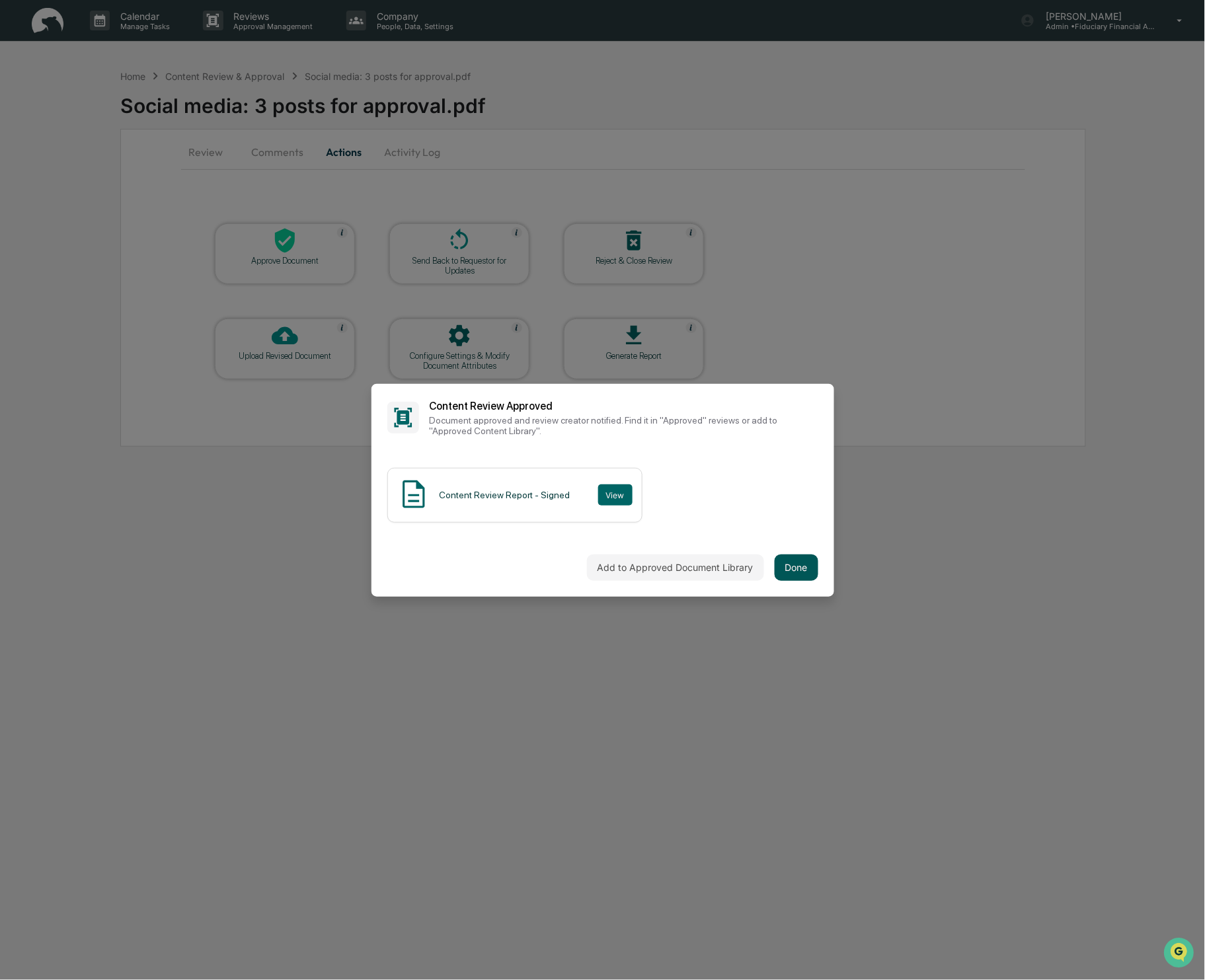
click at [794, 568] on button "Done" at bounding box center [796, 567] width 44 height 26
